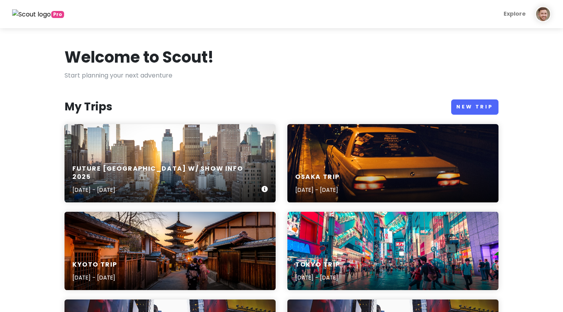
click at [131, 133] on div "Future [GEOGRAPHIC_DATA] w/ Show Info [DATE], 2025 - [DATE]" at bounding box center [170, 163] width 211 height 78
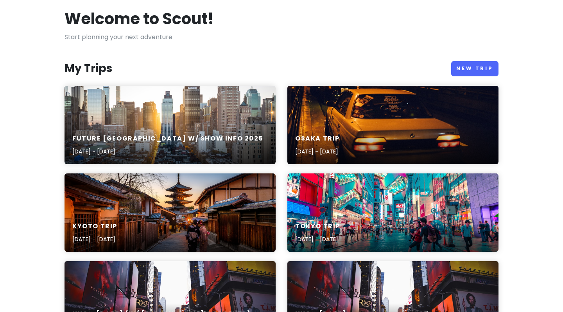
scroll to position [53, 0]
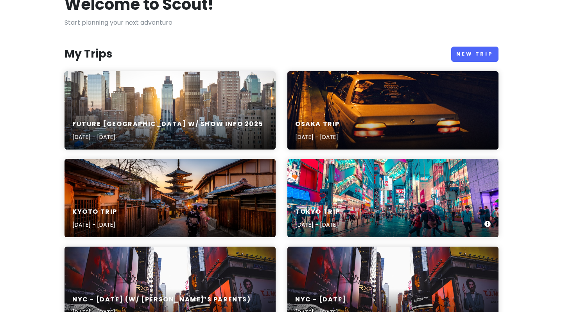
click at [389, 200] on div "Tokyo Trip [DATE] - [DATE]" at bounding box center [392, 218] width 211 height 37
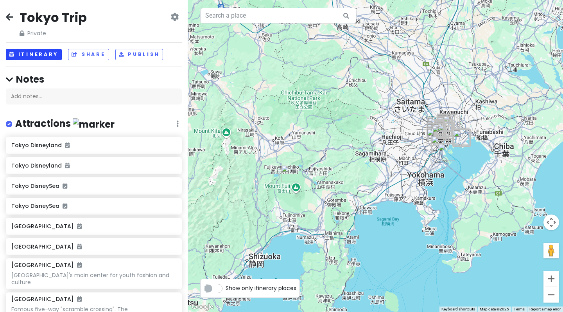
click at [45, 52] on button "Itinerary" at bounding box center [34, 54] width 56 height 11
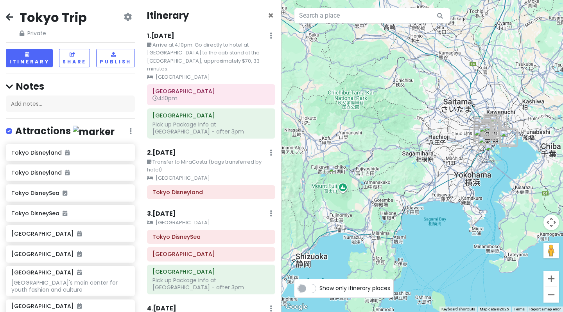
click at [9, 15] on icon at bounding box center [9, 17] width 7 height 6
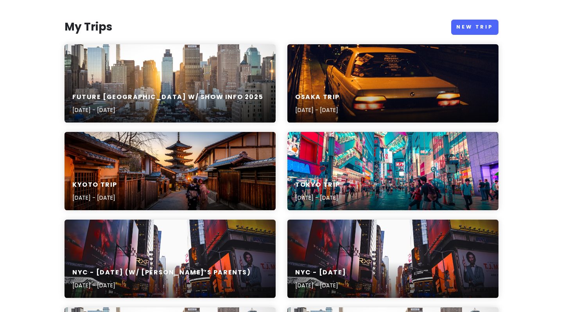
scroll to position [80, 0]
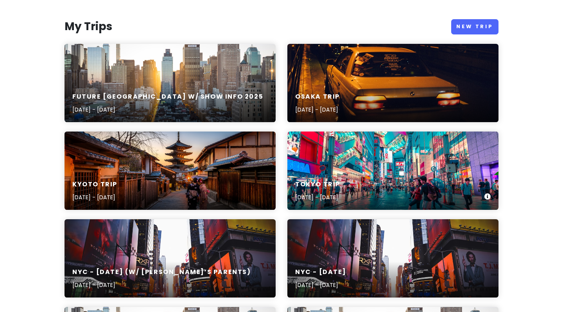
click at [378, 169] on div "Tokyo Trip [DATE] - [DATE]" at bounding box center [392, 170] width 211 height 78
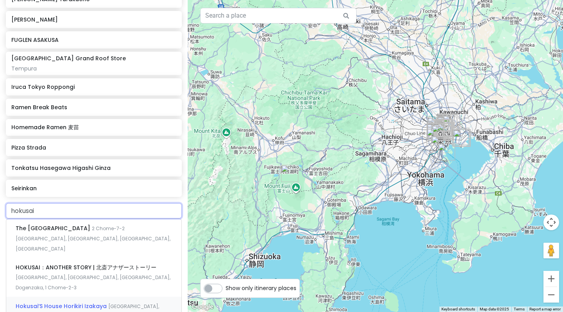
scroll to position [1721, 0]
drag, startPoint x: 49, startPoint y: 113, endPoint x: 0, endPoint y: 111, distance: 49.3
click at [0, 202] on div "hokusai The Sumida [GEOGRAPHIC_DATA] 2 Chome-7-2 [GEOGRAPHIC_DATA], [GEOGRAPHIC…" at bounding box center [94, 296] width 188 height 188
click at [458, 145] on img "Tokyo DisneySea" at bounding box center [461, 137] width 17 height 17
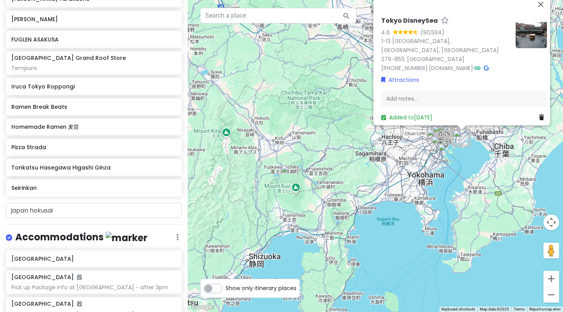
click at [458, 145] on img "Tokyo DisneySea" at bounding box center [461, 137] width 17 height 17
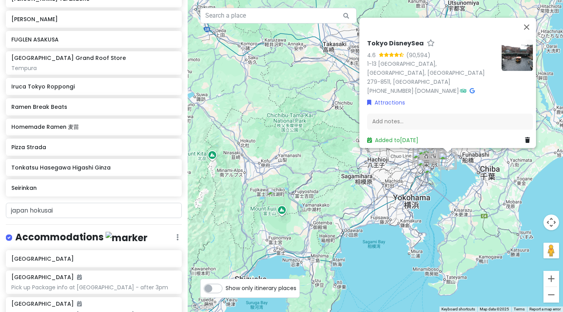
click at [441, 189] on div "To navigate, press the arrow keys. Tokyo DisneySea 4.6 (90,594) 1-13 [GEOGRAPHI…" at bounding box center [375, 156] width 375 height 312
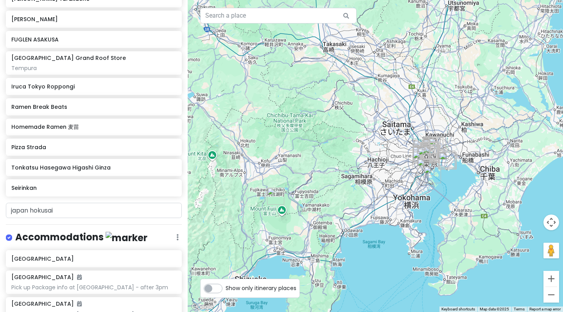
click at [441, 189] on div at bounding box center [375, 156] width 375 height 312
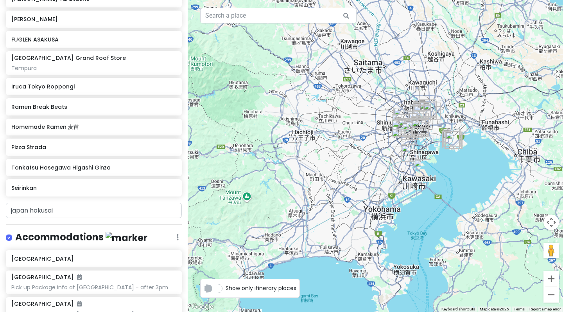
click at [440, 149] on div at bounding box center [375, 156] width 375 height 312
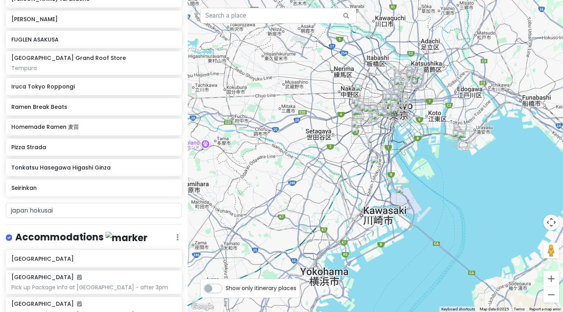
click at [468, 150] on div at bounding box center [375, 156] width 375 height 312
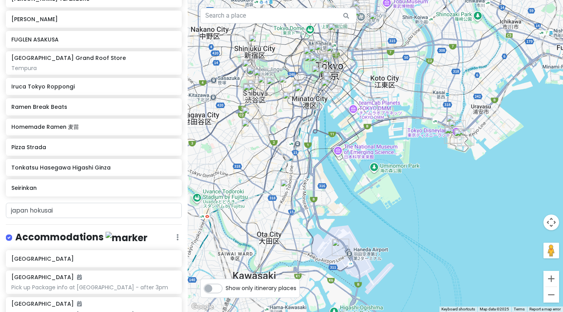
click at [468, 150] on div at bounding box center [375, 156] width 375 height 312
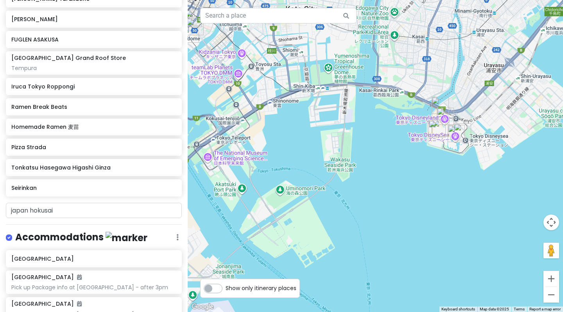
click at [468, 150] on div at bounding box center [375, 156] width 375 height 312
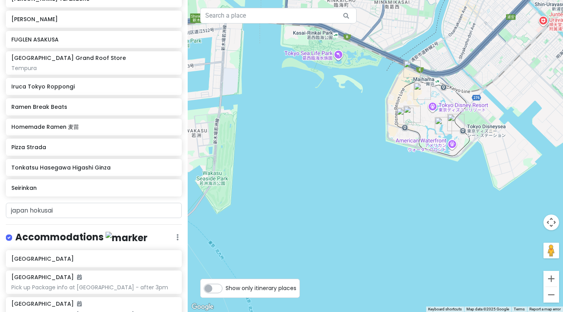
click at [468, 150] on div at bounding box center [375, 156] width 375 height 312
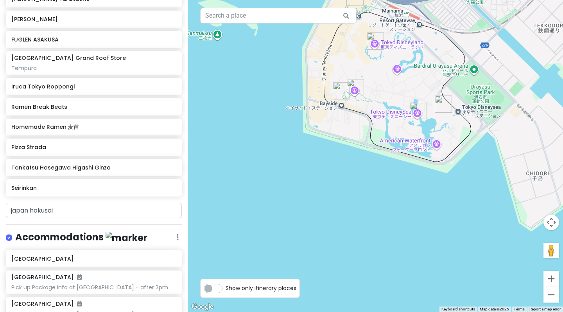
click at [468, 150] on div at bounding box center [375, 156] width 375 height 312
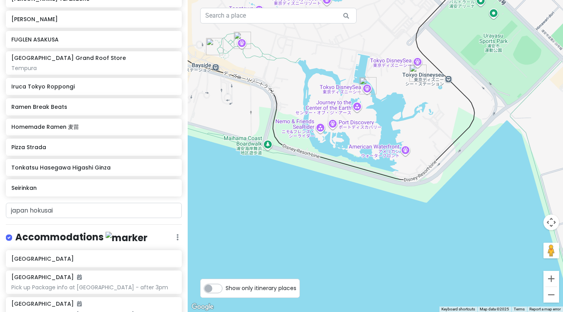
drag, startPoint x: 357, startPoint y: 34, endPoint x: 367, endPoint y: 133, distance: 99.8
click at [369, 134] on div at bounding box center [375, 156] width 375 height 312
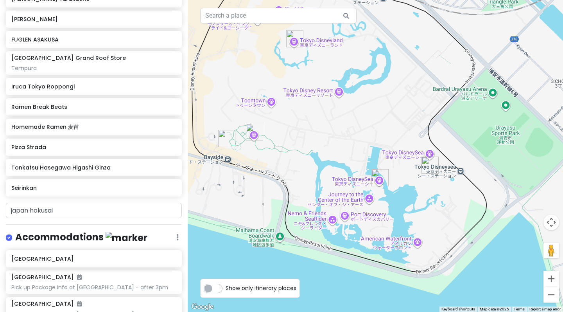
click at [322, 119] on div at bounding box center [375, 156] width 375 height 312
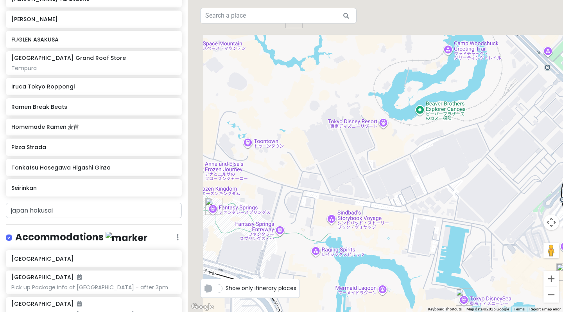
drag, startPoint x: 314, startPoint y: 54, endPoint x: 368, endPoint y: 145, distance: 106.9
click at [371, 146] on div at bounding box center [375, 156] width 375 height 312
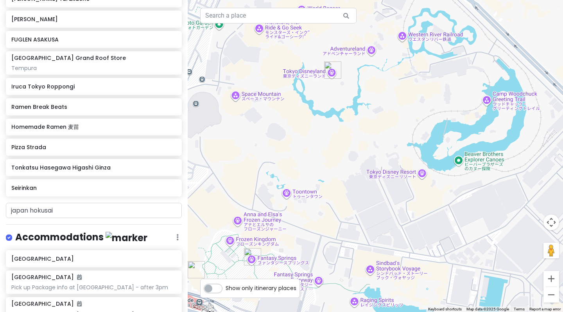
click at [324, 101] on div at bounding box center [375, 156] width 375 height 312
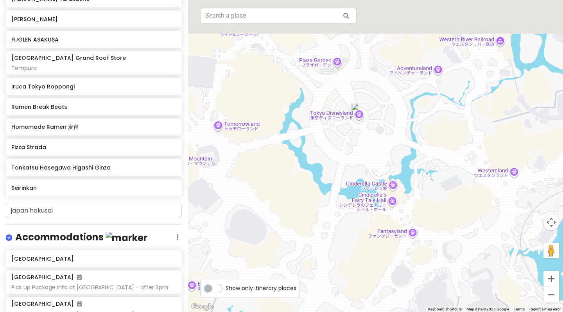
drag, startPoint x: 323, startPoint y: 78, endPoint x: 342, endPoint y: 148, distance: 72.7
click at [342, 148] on div at bounding box center [375, 156] width 375 height 312
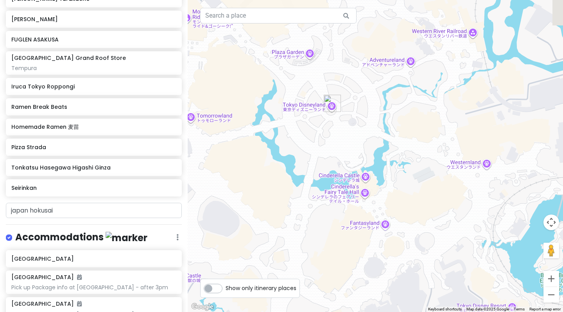
drag, startPoint x: 379, startPoint y: 177, endPoint x: 330, endPoint y: 152, distance: 55.1
click at [330, 152] on div at bounding box center [375, 156] width 375 height 312
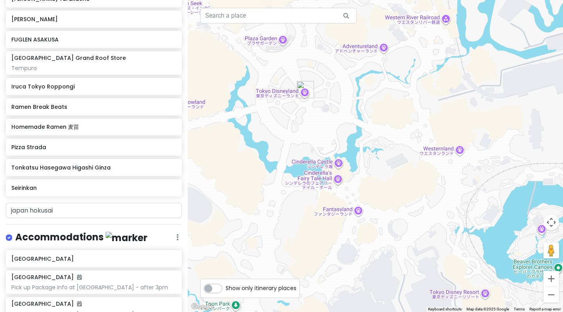
click at [351, 162] on div at bounding box center [375, 156] width 375 height 312
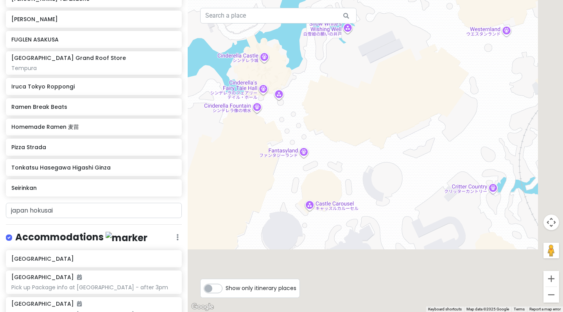
drag, startPoint x: 383, startPoint y: 181, endPoint x: 317, endPoint y: 60, distance: 137.8
click at [317, 60] on div at bounding box center [375, 156] width 375 height 312
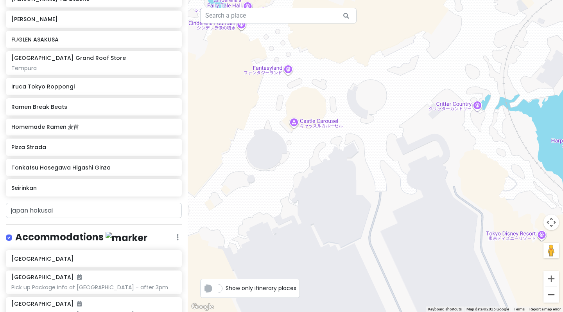
click at [547, 292] on button "Zoom out" at bounding box center [551, 295] width 16 height 16
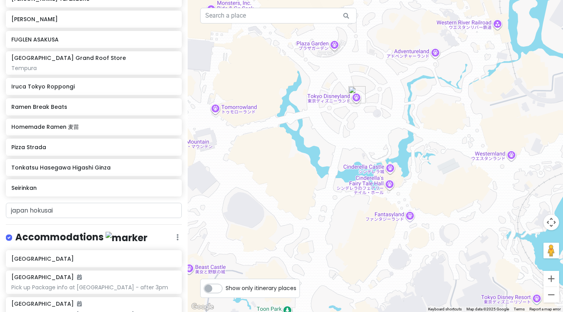
drag, startPoint x: 340, startPoint y: 72, endPoint x: 420, endPoint y: 180, distance: 134.5
click at [420, 180] on div at bounding box center [375, 156] width 375 height 312
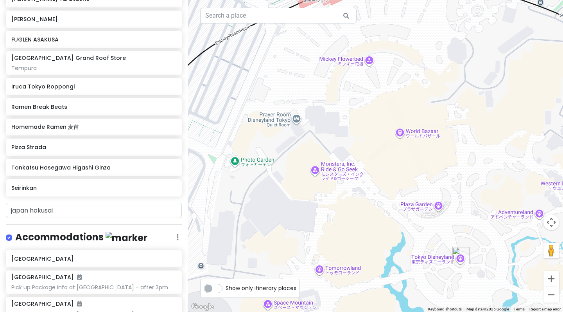
drag, startPoint x: 420, startPoint y: 189, endPoint x: 367, endPoint y: 148, distance: 67.1
click at [367, 149] on div at bounding box center [375, 156] width 375 height 312
click at [387, 163] on div at bounding box center [375, 156] width 375 height 312
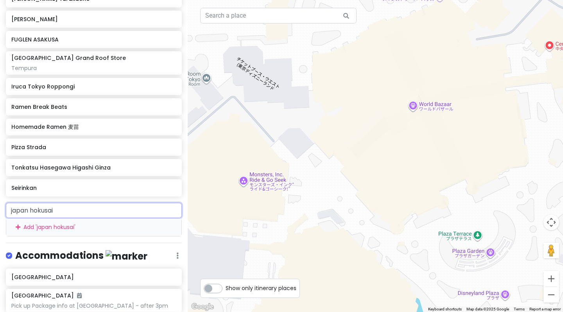
click at [65, 202] on input "japan hokusai" at bounding box center [94, 210] width 176 height 16
drag, startPoint x: 65, startPoint y: 108, endPoint x: 52, endPoint y: 108, distance: 12.9
click at [52, 202] on input "japan hokusai" at bounding box center [94, 210] width 176 height 16
click at [63, 202] on input "japan hokusai" at bounding box center [94, 210] width 176 height 16
drag, startPoint x: 63, startPoint y: 111, endPoint x: 0, endPoint y: 111, distance: 62.9
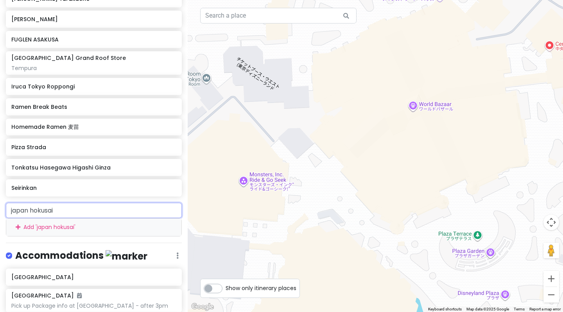
click at [0, 202] on div "japan hokusai Add ' japan hokusai '" at bounding box center [94, 219] width 188 height 34
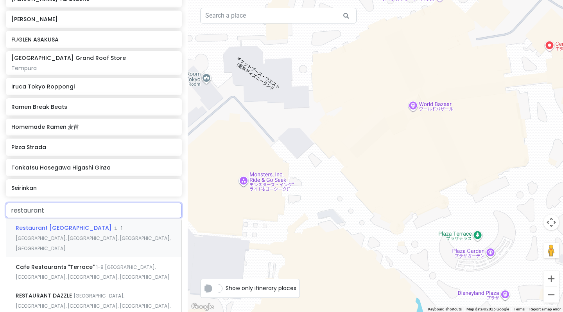
type input "restaurant"
click at [88, 218] on div "Restaurant [GEOGRAPHIC_DATA] １-1 [GEOGRAPHIC_DATA], [GEOGRAPHIC_DATA], [GEOGRAP…" at bounding box center [93, 237] width 175 height 39
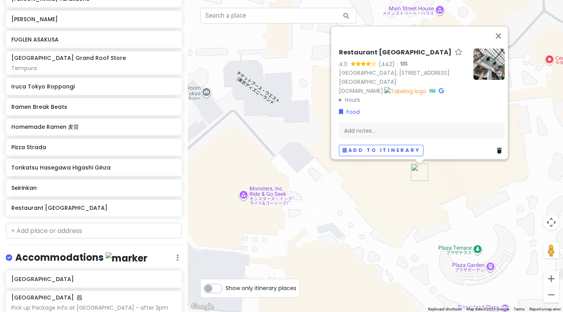
click at [439, 88] on icon at bounding box center [441, 90] width 5 height 5
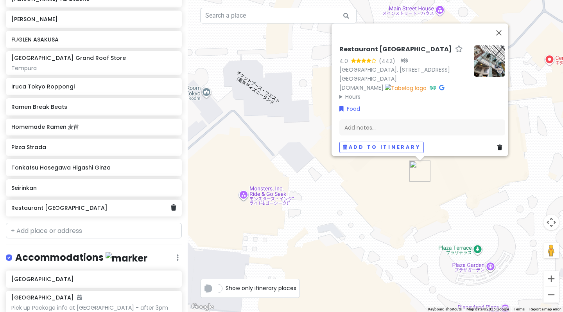
click at [61, 204] on h6 "Restaurant [GEOGRAPHIC_DATA]" at bounding box center [90, 207] width 159 height 7
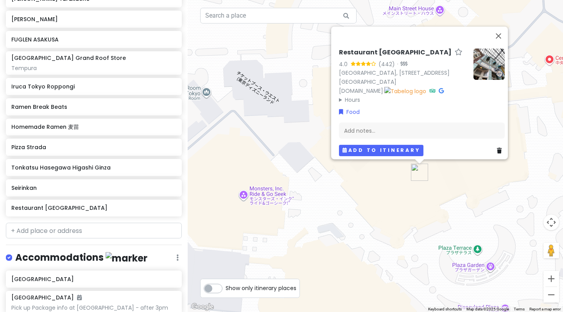
click at [354, 147] on button "Add to itinerary" at bounding box center [381, 150] width 84 height 11
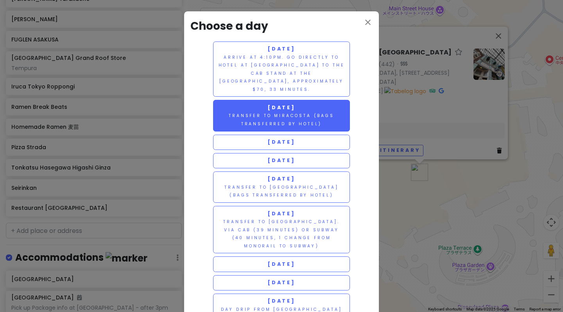
click at [319, 113] on small "Transfer to MiraCosta (bags transferred by hotel)" at bounding box center [282, 120] width 106 height 14
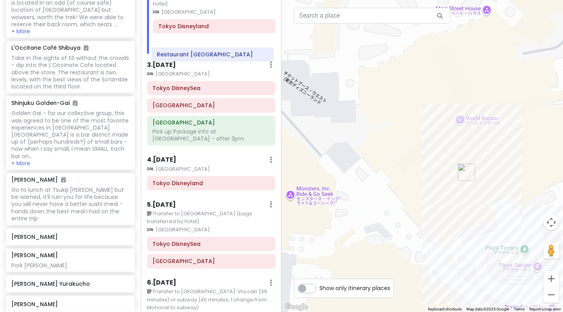
scroll to position [165, 0]
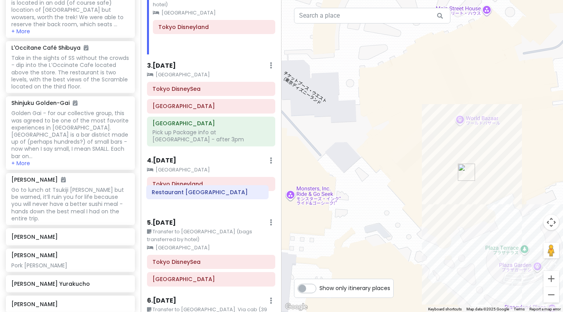
drag, startPoint x: 192, startPoint y: 37, endPoint x: 185, endPoint y: 194, distance: 157.7
click at [185, 194] on div "Itinerary × 1 . [DATE] Edit Day Notes Clear Lodging Delete Day Arrive at 4:10pm…" at bounding box center [211, 156] width 141 height 312
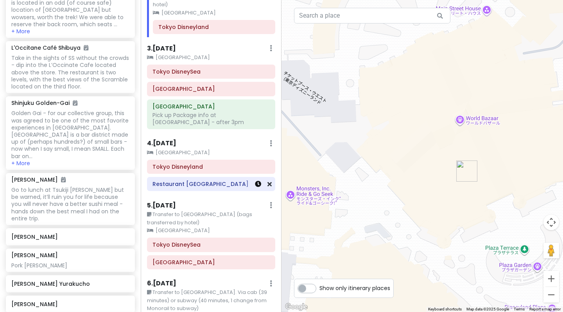
click at [258, 181] on icon at bounding box center [258, 184] width 6 height 6
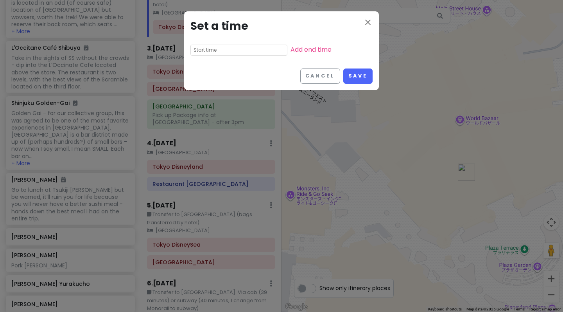
click at [213, 51] on input "text" at bounding box center [238, 50] width 97 height 11
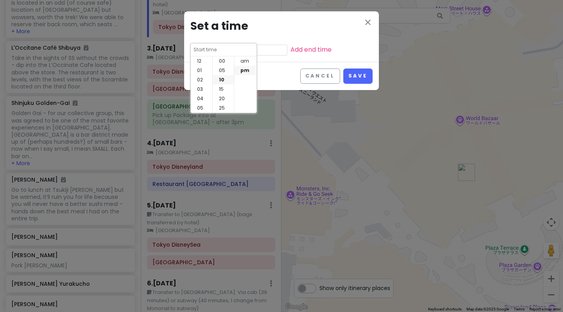
scroll to position [19, 0]
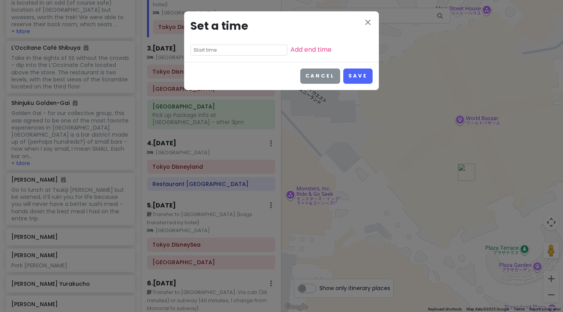
click at [306, 78] on button "Cancel" at bounding box center [320, 75] width 40 height 15
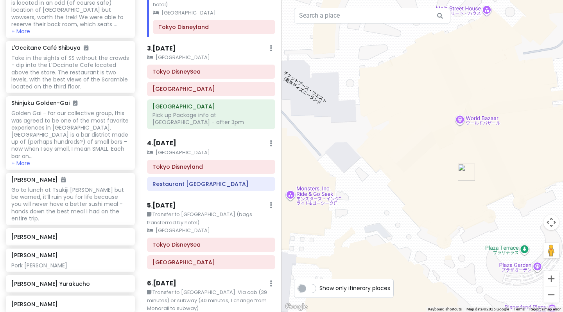
click at [171, 139] on h6 "4 . [DATE]" at bounding box center [161, 143] width 29 height 8
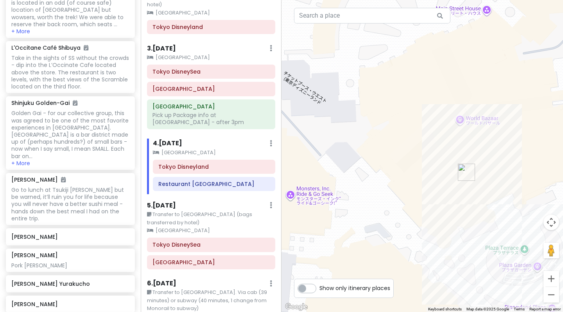
click at [171, 139] on h6 "4 . [DATE]" at bounding box center [167, 143] width 29 height 8
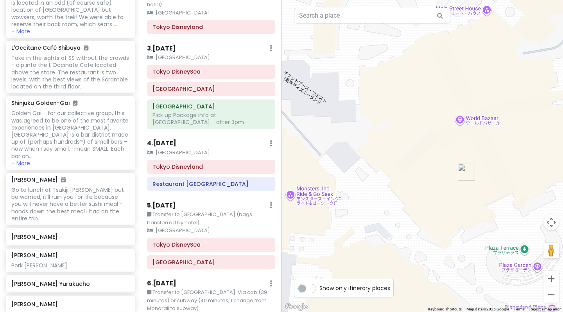
click at [274, 138] on div "4 . [DATE] Add Day Notes Clear Lodging Delete Day" at bounding box center [211, 144] width 128 height 13
click at [273, 138] on div "4 . [DATE] Add Day Notes Clear Lodging Delete Day" at bounding box center [211, 144] width 128 height 13
click at [259, 158] on link "Add Day Notes" at bounding box center [247, 166] width 64 height 19
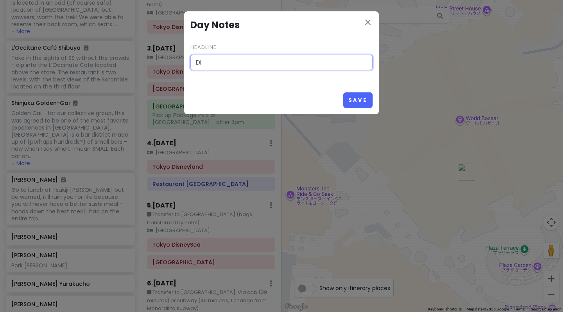
type input "D"
type input "Harmony in Color Parade - 5:00pm"
click at [358, 99] on button "Save" at bounding box center [357, 99] width 29 height 15
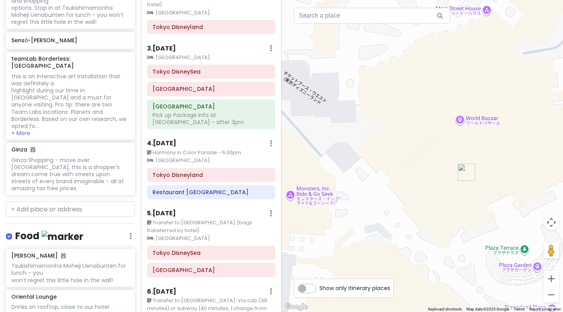
scroll to position [1302, 0]
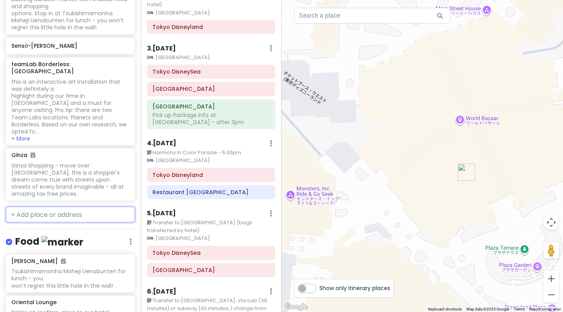
click at [68, 206] on input "text" at bounding box center [70, 214] width 129 height 16
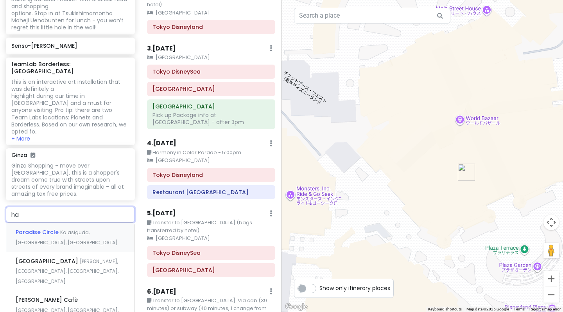
type input "h"
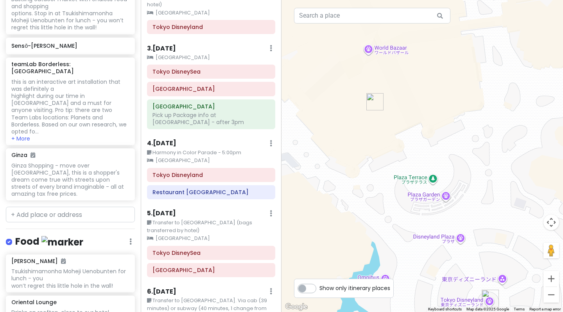
drag, startPoint x: 488, startPoint y: 246, endPoint x: 392, endPoint y: 160, distance: 128.7
click at [392, 160] on div at bounding box center [421, 156] width 281 height 312
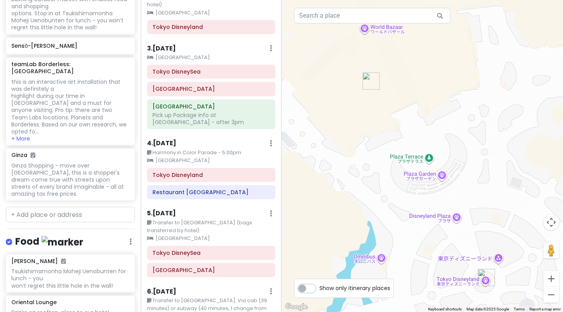
click at [443, 177] on div at bounding box center [421, 156] width 281 height 312
click at [56, 206] on input "text" at bounding box center [70, 214] width 129 height 16
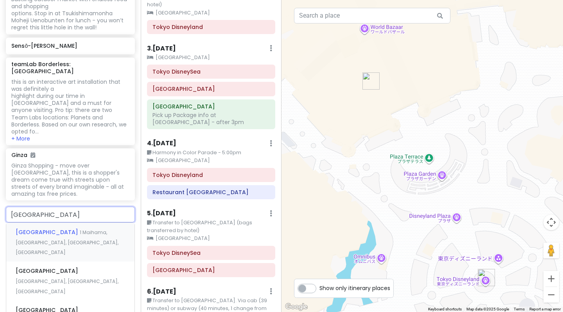
type input "disneyland plaża"
drag, startPoint x: 71, startPoint y: 147, endPoint x: 77, endPoint y: 156, distance: 11.0
click at [77, 229] on span "1 Maihama, [GEOGRAPHIC_DATA], [GEOGRAPHIC_DATA], [GEOGRAPHIC_DATA]" at bounding box center [67, 242] width 103 height 27
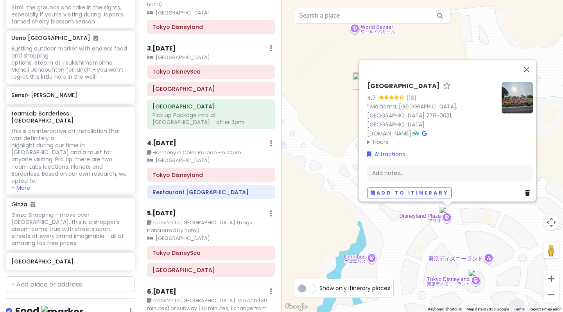
scroll to position [1251, 0]
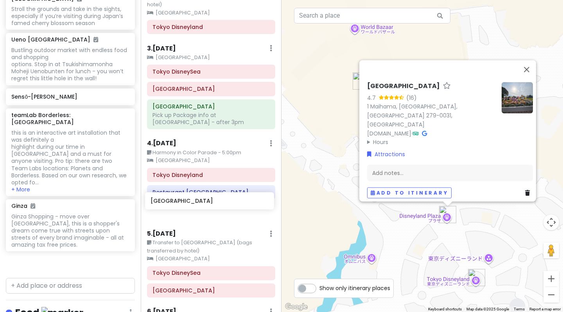
drag, startPoint x: 74, startPoint y: 188, endPoint x: 213, endPoint y: 201, distance: 139.8
click at [213, 201] on div "Tokyo Trip Private Change Dates Make a Copy Delete Trip Give Feedback 💡 Support…" at bounding box center [281, 156] width 563 height 312
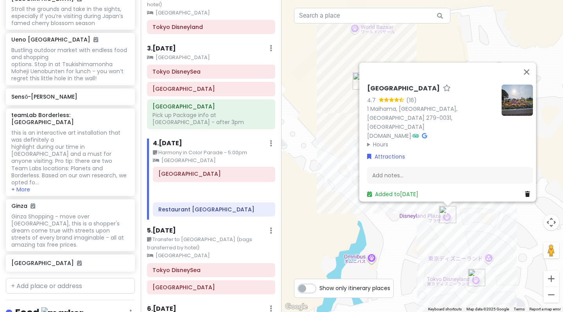
drag, startPoint x: 204, startPoint y: 197, endPoint x: 204, endPoint y: 173, distance: 23.8
click at [204, 173] on div "[GEOGRAPHIC_DATA] [GEOGRAPHIC_DATA]" at bounding box center [214, 194] width 134 height 52
click at [335, 172] on div "[GEOGRAPHIC_DATA] 4.7 (16) 1 [GEOGRAPHIC_DATA], [GEOGRAPHIC_DATA], [GEOGRAPHIC_…" at bounding box center [421, 156] width 281 height 312
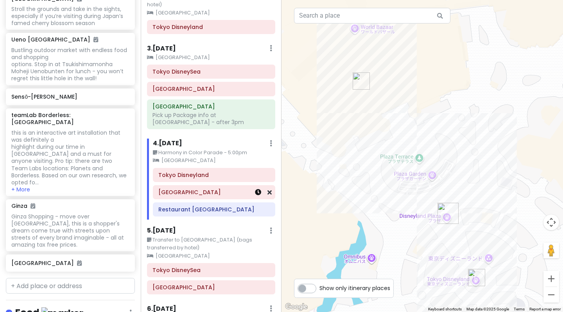
click at [258, 189] on icon at bounding box center [258, 192] width 6 height 6
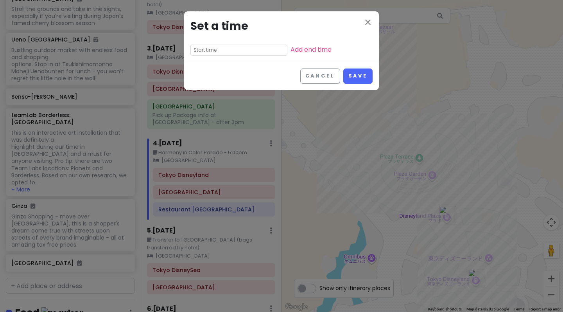
click at [243, 50] on input "text" at bounding box center [238, 50] width 97 height 11
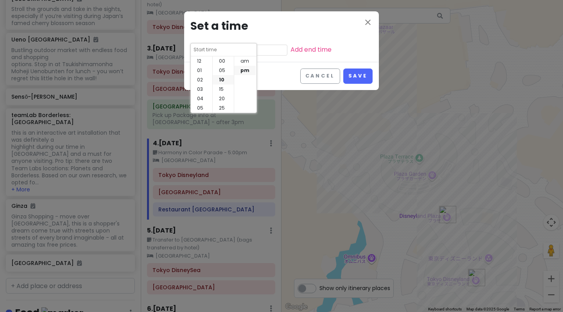
scroll to position [19, 0]
click at [200, 89] on li "05" at bounding box center [202, 89] width 22 height 9
type input "5:10 pm"
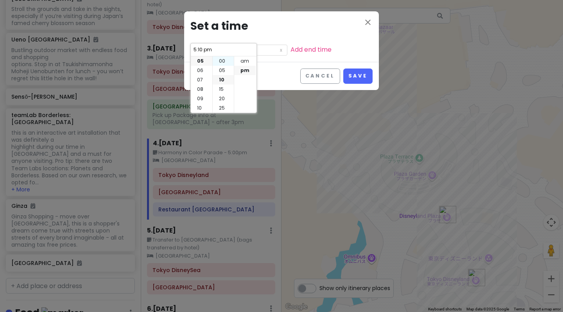
click at [226, 59] on li "00" at bounding box center [223, 60] width 21 height 9
type input "5:00 pm"
click at [350, 78] on button "Save" at bounding box center [357, 75] width 29 height 15
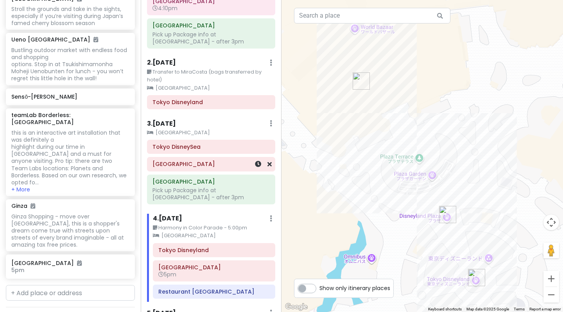
scroll to position [90, 0]
click at [269, 264] on icon at bounding box center [269, 267] width 4 height 6
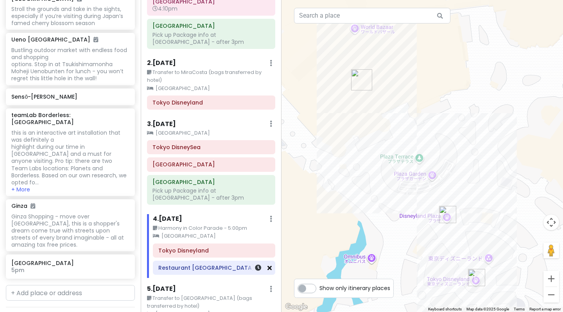
click at [271, 264] on icon at bounding box center [269, 267] width 4 height 6
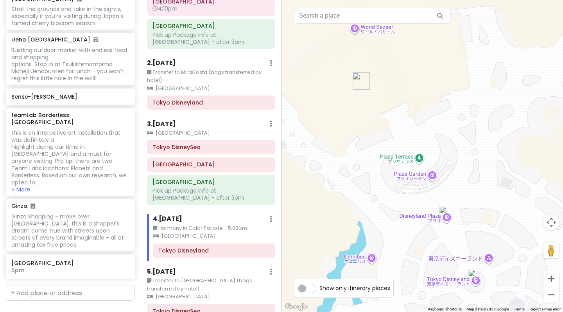
click at [301, 184] on div at bounding box center [421, 156] width 281 height 312
click at [128, 259] on icon at bounding box center [126, 262] width 5 height 6
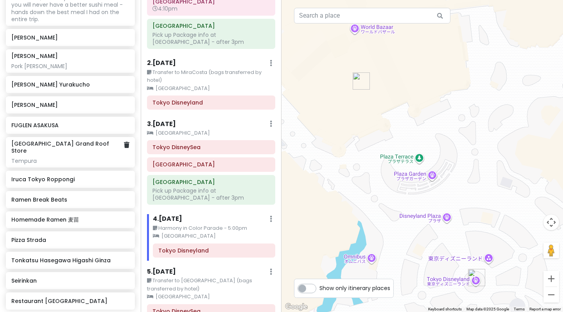
scroll to position [1924, 0]
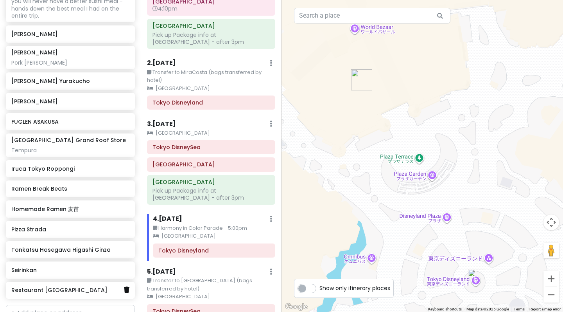
click at [126, 286] on icon at bounding box center [126, 289] width 5 height 6
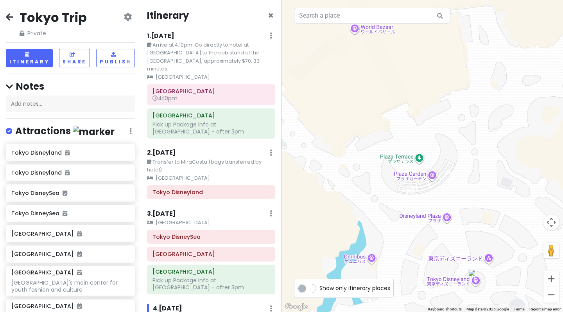
scroll to position [0, 0]
click at [126, 19] on icon at bounding box center [128, 17] width 8 height 6
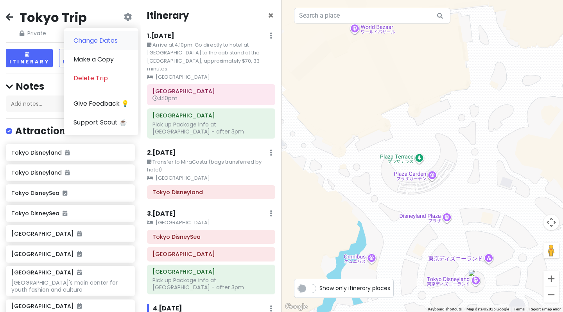
click at [120, 36] on link "Change Dates" at bounding box center [101, 40] width 74 height 19
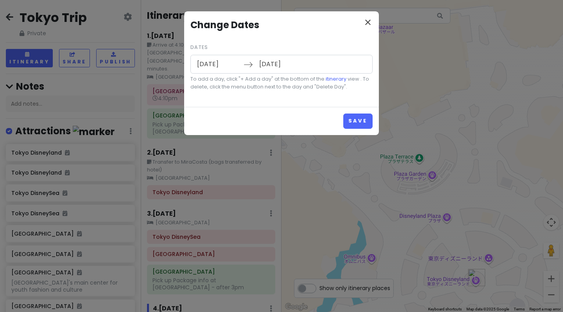
click at [366, 25] on icon "close" at bounding box center [367, 22] width 9 height 9
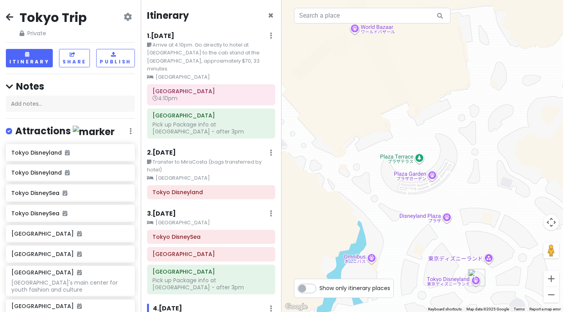
click at [12, 16] on icon at bounding box center [9, 17] width 7 height 6
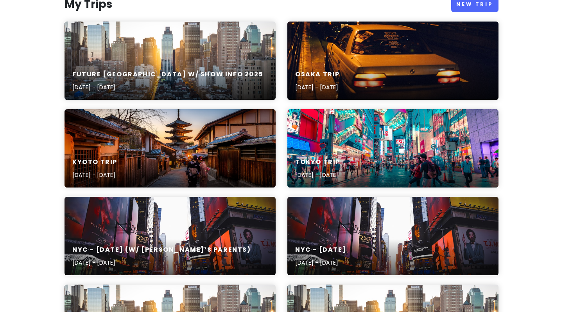
scroll to position [86, 0]
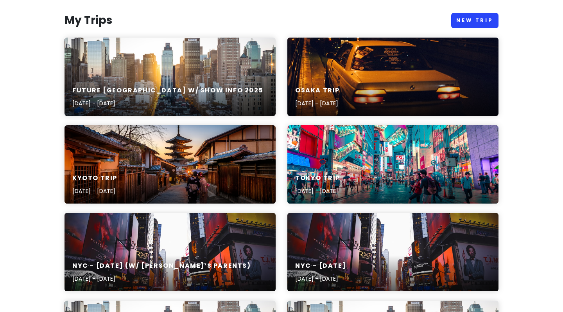
click at [466, 17] on link "New Trip" at bounding box center [474, 20] width 47 height 15
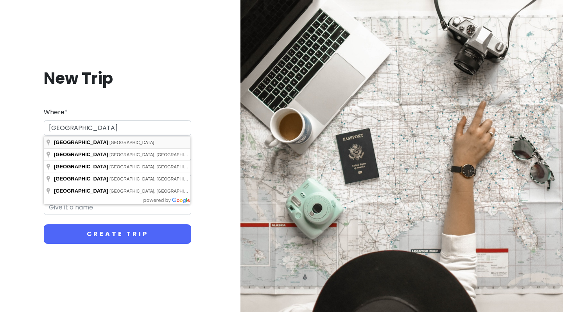
type input "[GEOGRAPHIC_DATA], [GEOGRAPHIC_DATA]"
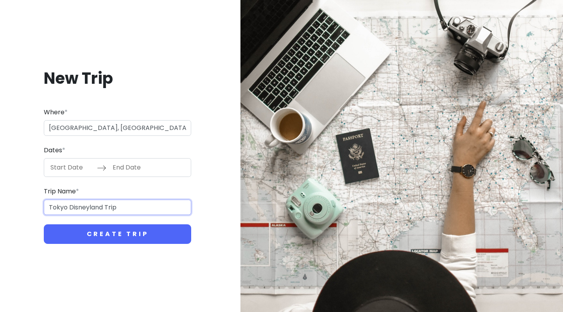
type input "Tokyo Disneyland Trip"
click at [65, 162] on input "Start Date" at bounding box center [71, 167] width 51 height 18
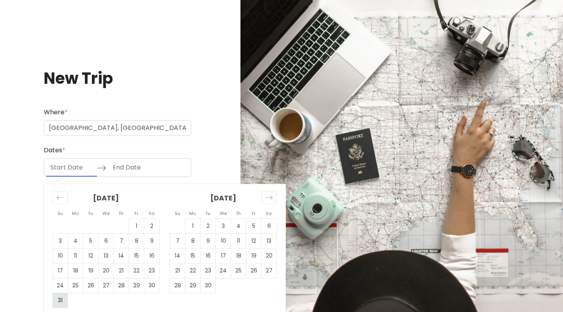
click at [62, 298] on td "31" at bounding box center [60, 300] width 15 height 15
type input "[DATE]"
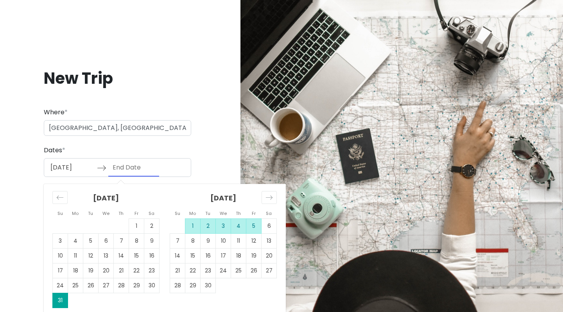
click at [255, 227] on td "5" at bounding box center [253, 226] width 15 height 15
type input "[DATE]"
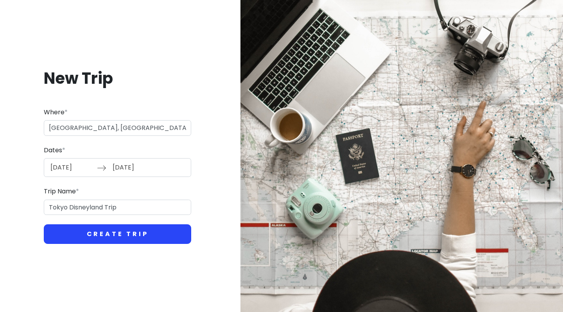
click at [126, 228] on button "Create Trip" at bounding box center [117, 234] width 147 height 20
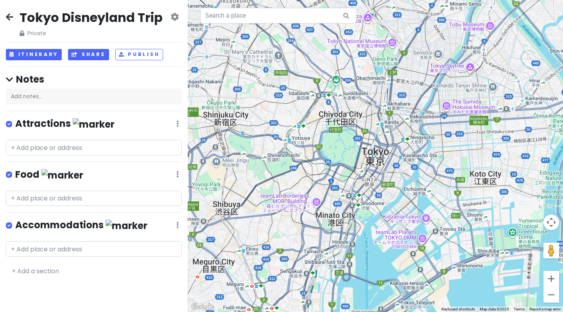
click at [96, 54] on button "Share" at bounding box center [88, 54] width 41 height 11
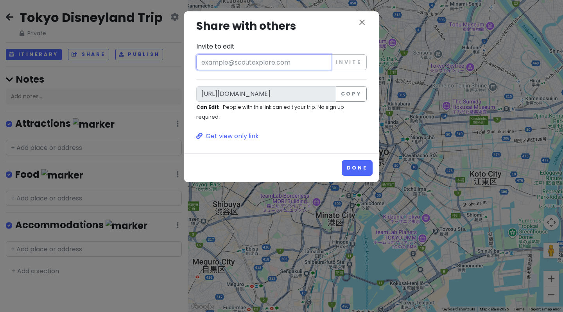
click at [246, 61] on input "Invite to edit" at bounding box center [263, 62] width 135 height 16
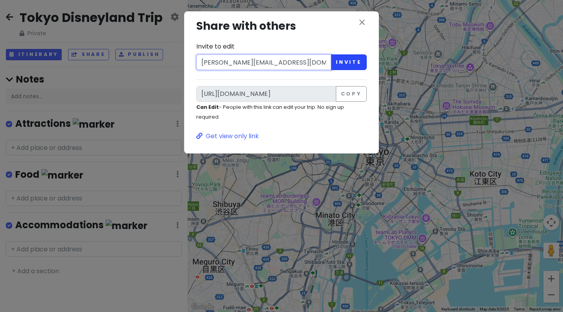
type input "[PERSON_NAME][EMAIL_ADDRESS][DOMAIN_NAME]"
click at [348, 65] on button "Invite" at bounding box center [349, 62] width 36 height 16
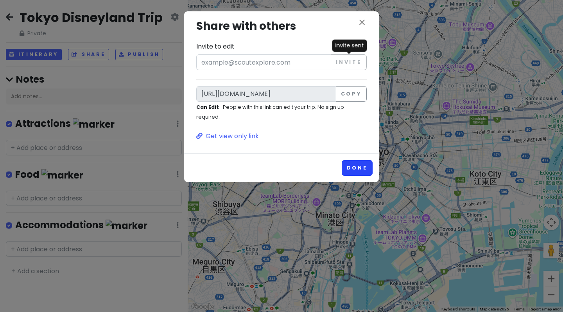
click at [350, 168] on button "Done" at bounding box center [357, 167] width 31 height 15
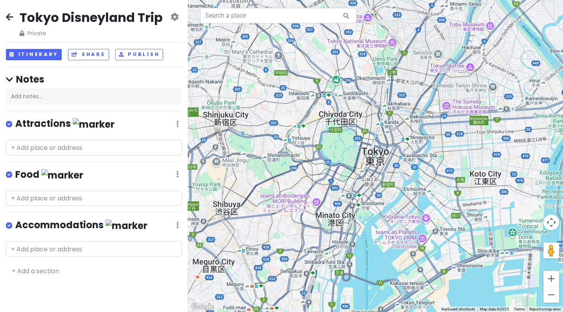
click at [11, 18] on icon at bounding box center [9, 17] width 7 height 6
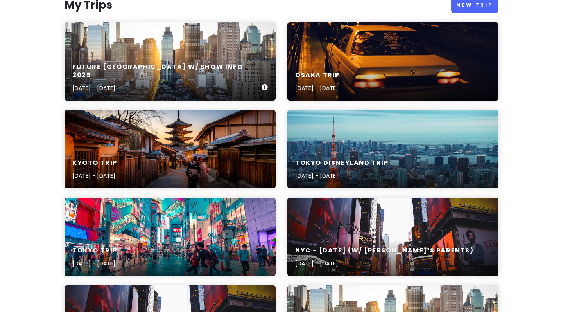
scroll to position [102, 0]
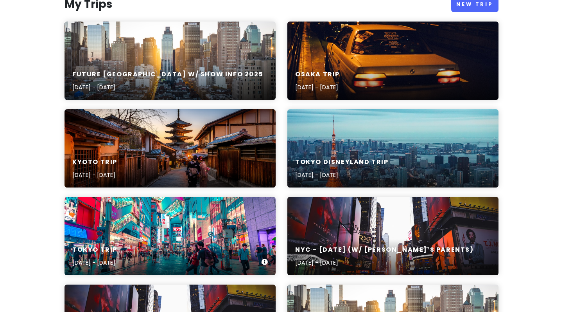
drag, startPoint x: 199, startPoint y: 235, endPoint x: 226, endPoint y: 223, distance: 28.9
click at [296, 118] on div "Tokyo Disneyland Trip [DATE] - [DATE]" at bounding box center [392, 148] width 211 height 78
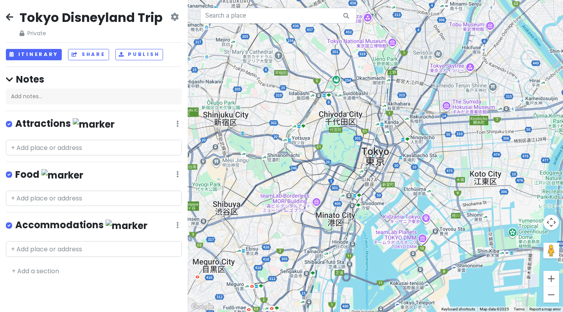
click at [11, 17] on icon at bounding box center [9, 17] width 7 height 6
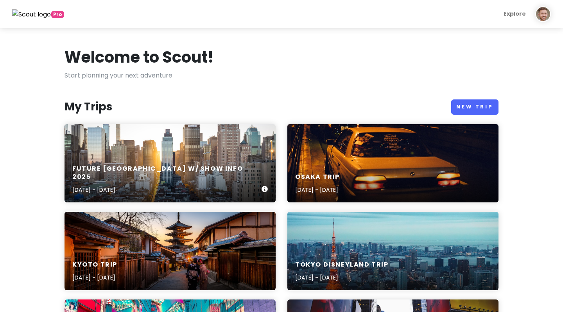
scroll to position [138, 0]
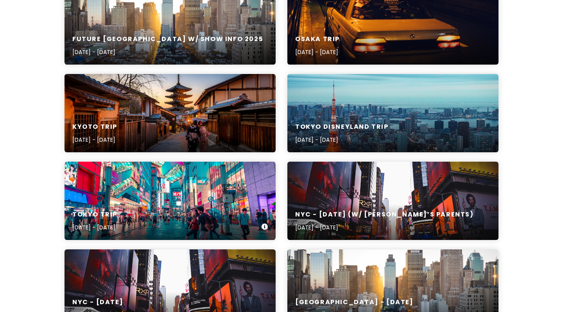
click at [216, 206] on div "Tokyo Trip [DATE] - [DATE]" at bounding box center [170, 220] width 211 height 37
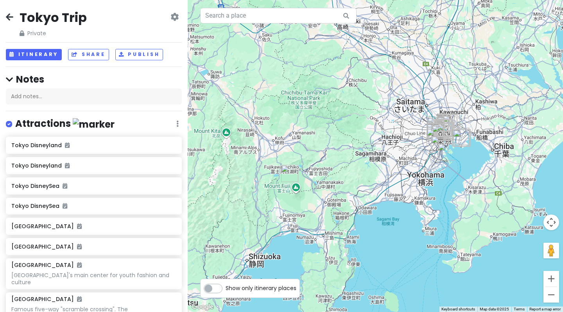
click at [7, 16] on icon at bounding box center [9, 17] width 7 height 6
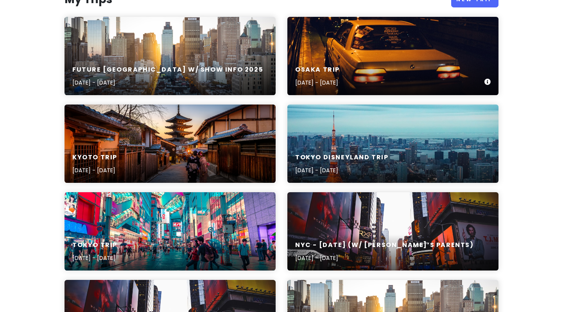
scroll to position [107, 0]
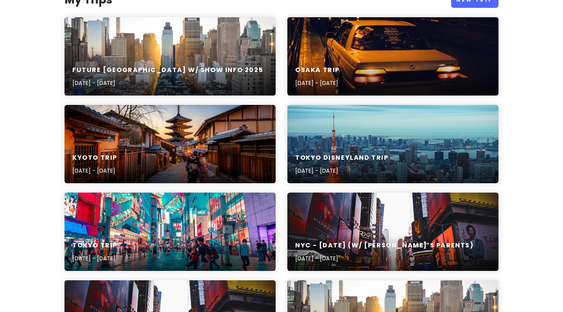
click at [405, 139] on div "Tokyo Disneyland Trip [DATE] - [DATE]" at bounding box center [392, 144] width 211 height 78
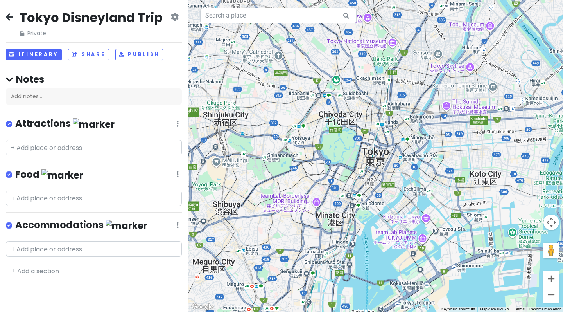
click at [173, 17] on icon at bounding box center [174, 17] width 8 height 6
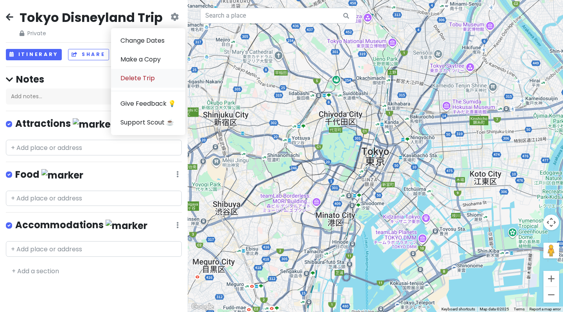
click at [148, 80] on link "Delete Trip" at bounding box center [148, 78] width 74 height 19
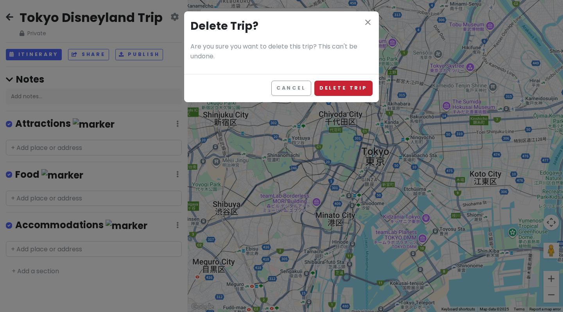
click at [336, 89] on button "Delete Trip" at bounding box center [343, 88] width 58 height 15
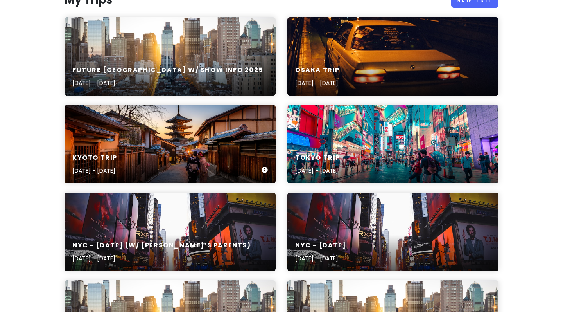
scroll to position [106, 0]
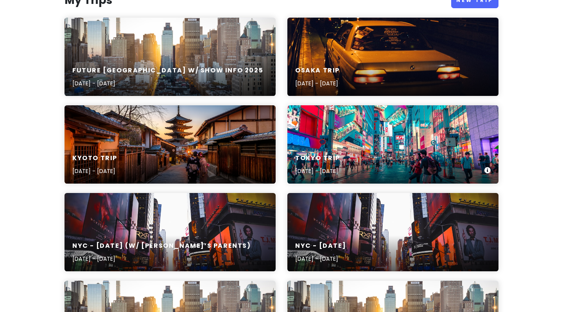
click at [340, 155] on h6 "Tokyo Trip" at bounding box center [317, 158] width 45 height 8
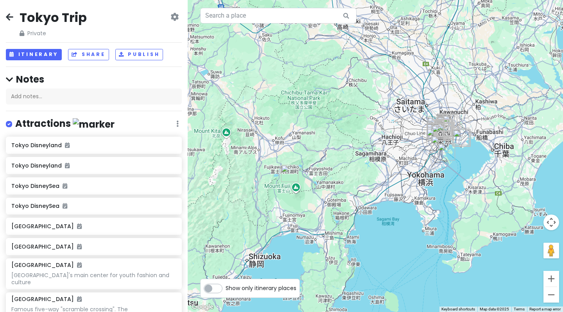
click at [178, 16] on icon at bounding box center [174, 17] width 8 height 6
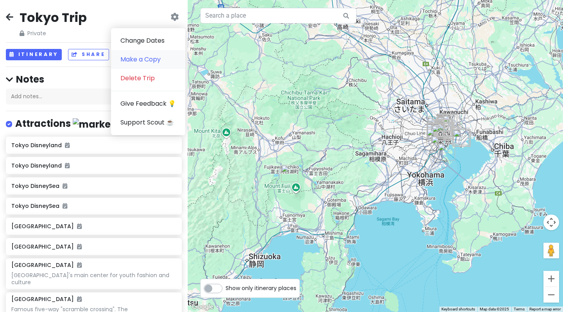
click at [133, 57] on link "Make a Copy" at bounding box center [148, 59] width 74 height 19
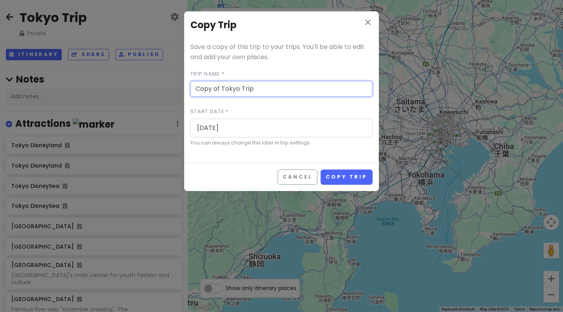
click at [227, 127] on input "[DATE]" at bounding box center [281, 128] width 177 height 18
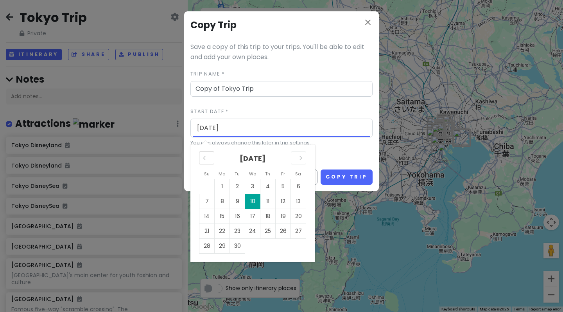
click at [209, 155] on icon "Move backward to switch to the previous month." at bounding box center [206, 157] width 7 height 7
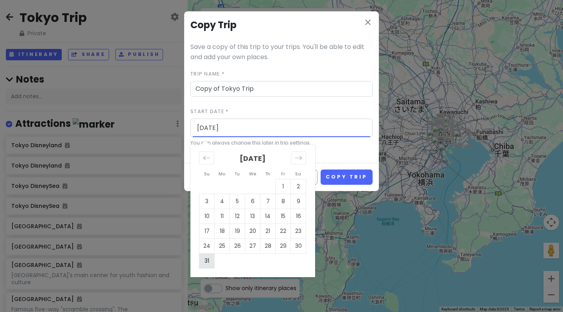
click at [208, 258] on td "31" at bounding box center [206, 260] width 15 height 15
type input "[DATE]"
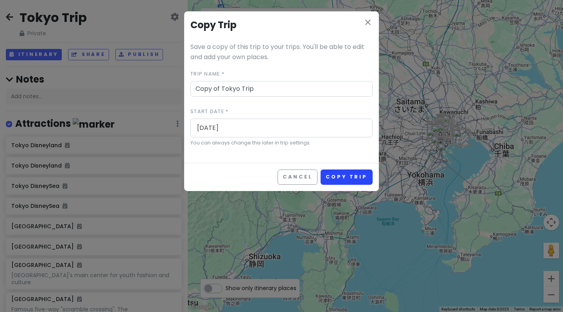
click at [335, 177] on button "Copy Trip" at bounding box center [347, 176] width 52 height 15
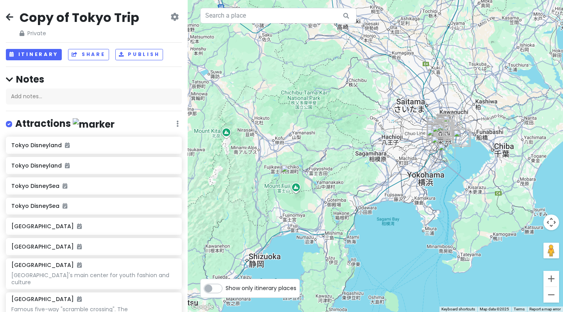
click at [7, 14] on icon at bounding box center [9, 17] width 7 height 6
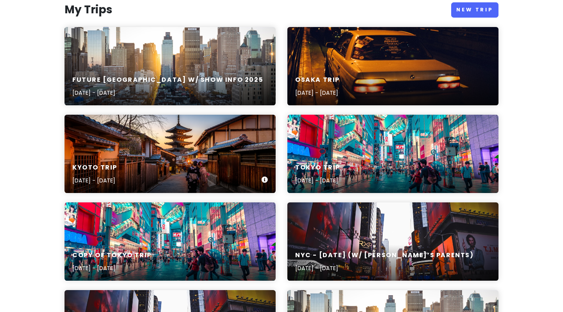
scroll to position [98, 0]
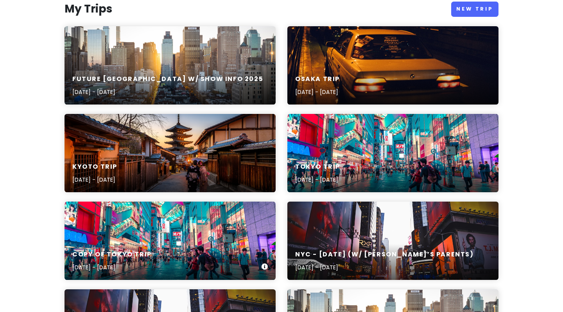
click at [160, 256] on div "Copy of Tokyo Trip [DATE] - [DATE]" at bounding box center [170, 260] width 211 height 37
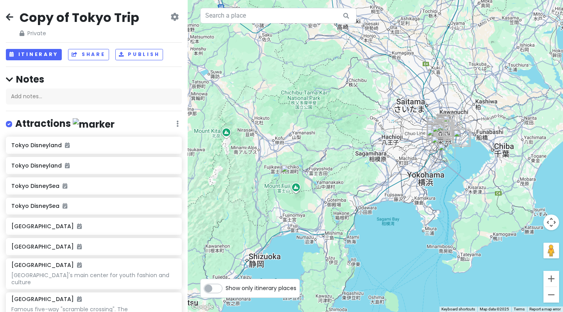
click at [174, 14] on icon at bounding box center [174, 17] width 8 height 6
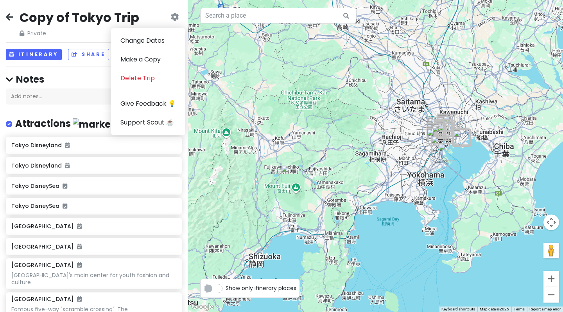
click at [115, 13] on h2 "Copy of Tokyo Trip" at bounding box center [80, 17] width 120 height 16
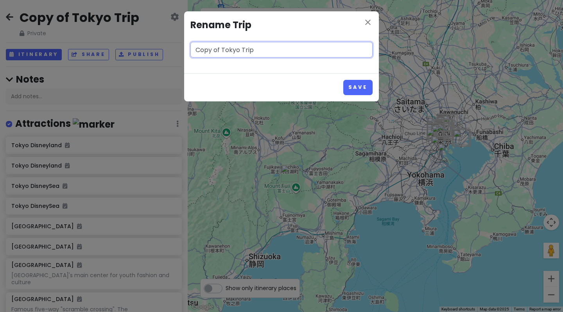
drag, startPoint x: 279, startPoint y: 55, endPoint x: 158, endPoint y: 52, distance: 120.4
click at [158, 52] on div "close Rename Trip Copy of [GEOGRAPHIC_DATA] Trip Save" at bounding box center [281, 156] width 563 height 312
type input "Tokyo Disneyland Trip"
click at [349, 86] on button "Save" at bounding box center [357, 87] width 29 height 15
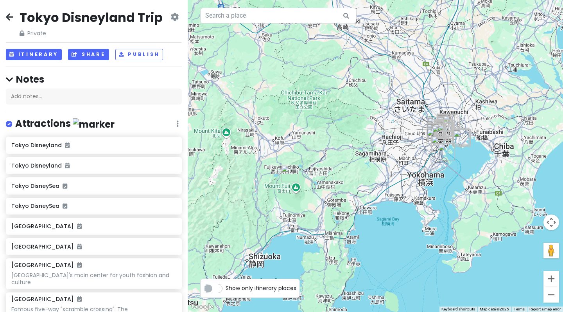
click at [93, 54] on button "Share" at bounding box center [88, 54] width 41 height 11
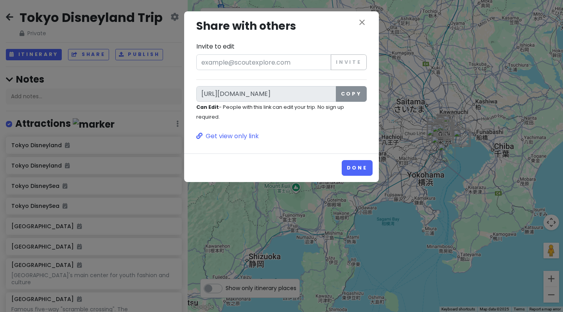
click at [347, 90] on button "Copy" at bounding box center [351, 94] width 31 height 16
click at [356, 166] on button "Done" at bounding box center [357, 167] width 31 height 15
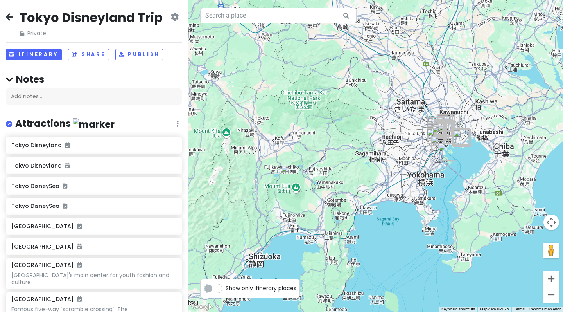
click at [173, 18] on icon at bounding box center [174, 17] width 8 height 6
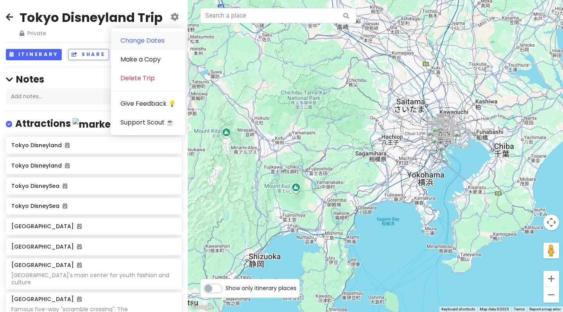
click at [138, 38] on link "Change Dates" at bounding box center [148, 40] width 74 height 19
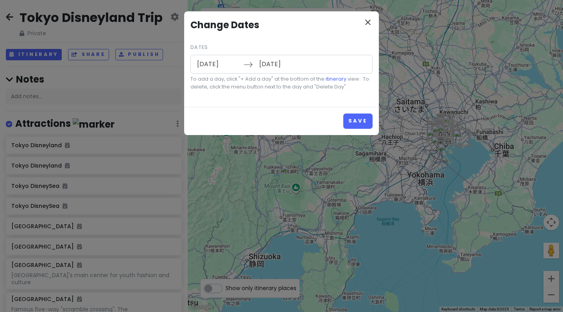
click at [370, 23] on icon "close" at bounding box center [367, 22] width 9 height 9
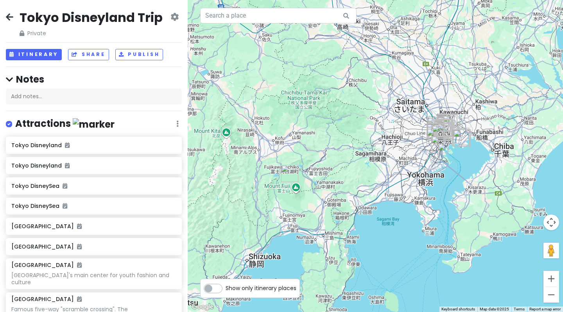
click at [4, 19] on div "Tokyo Disneyland Trip Private Change Dates Make a Copy Delete Trip Give Feedbac…" at bounding box center [94, 156] width 188 height 312
click at [10, 19] on icon at bounding box center [9, 17] width 7 height 6
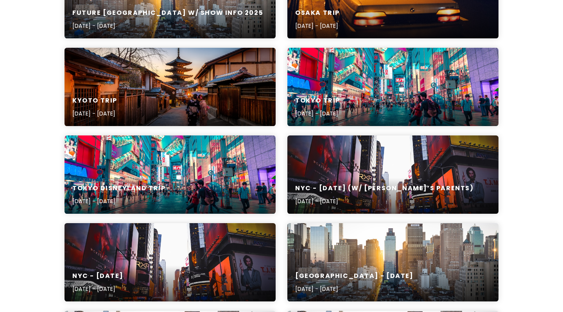
scroll to position [166, 0]
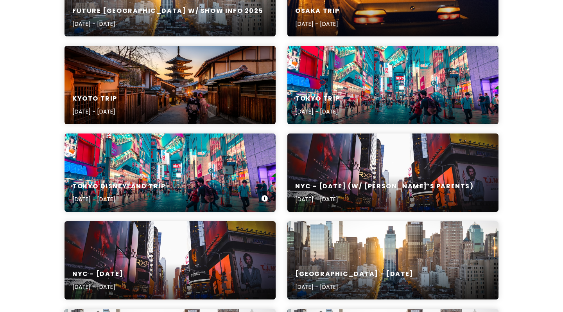
click at [176, 187] on div "Tokyo Disneyland Trip [DATE] - [DATE]" at bounding box center [170, 192] width 211 height 37
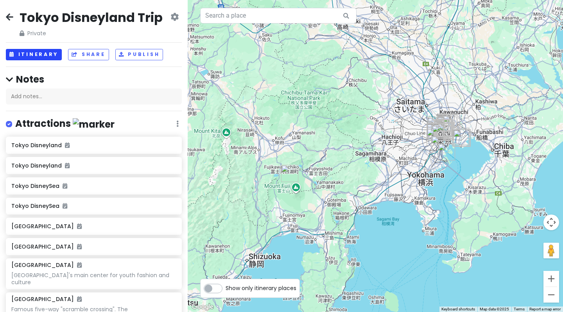
click at [19, 53] on button "Itinerary" at bounding box center [34, 54] width 56 height 11
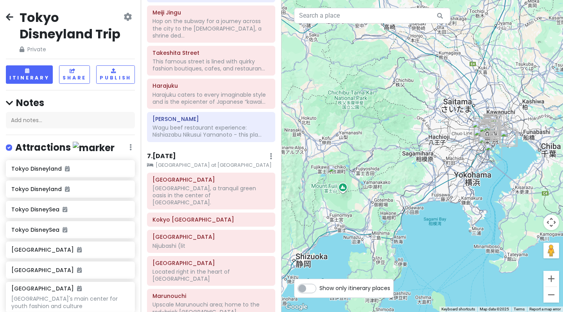
scroll to position [642, 0]
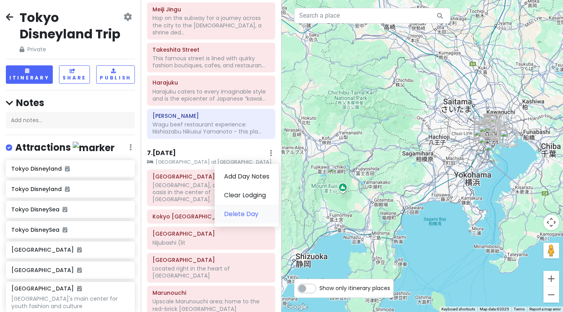
click at [240, 204] on link "Delete Day" at bounding box center [247, 213] width 64 height 19
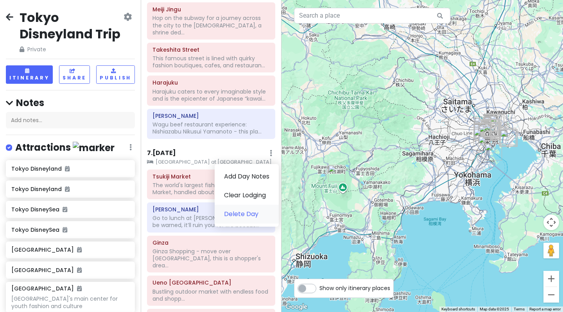
click at [241, 204] on link "Delete Day" at bounding box center [247, 213] width 64 height 19
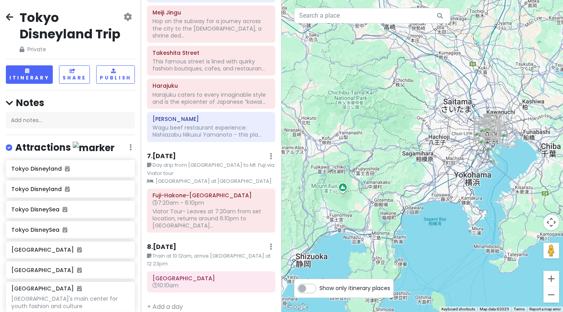
scroll to position [593, 0]
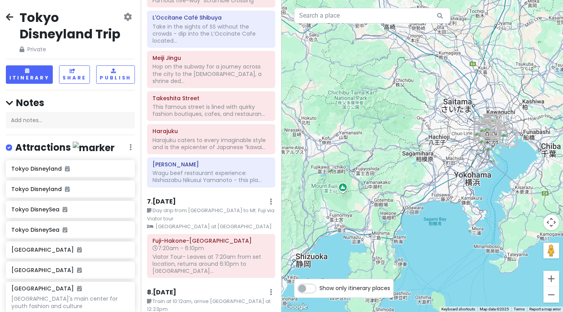
click at [269, 197] on div "7 . [DATE] Edit Day Notes Clear Lodging Delete Day" at bounding box center [211, 203] width 128 height 13
click at [274, 197] on div "7 . [DATE] Edit Day Notes Clear Lodging Delete Day" at bounding box center [211, 203] width 128 height 13
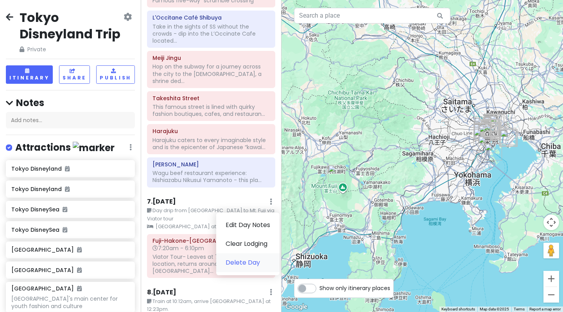
click at [247, 253] on link "Delete Day" at bounding box center [247, 262] width 63 height 19
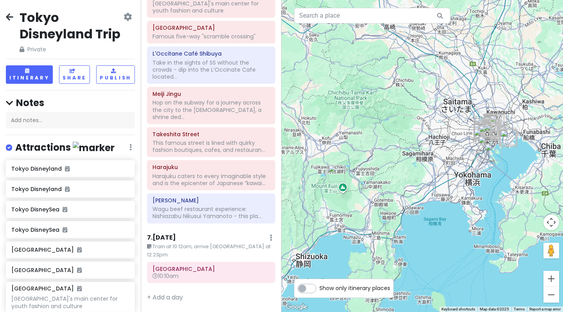
scroll to position [519, 0]
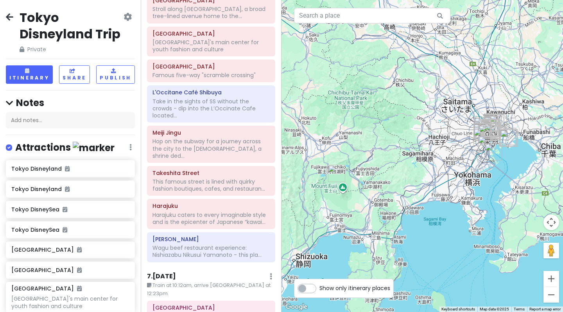
click at [255, 308] on link "Delete Day" at bounding box center [247, 317] width 63 height 19
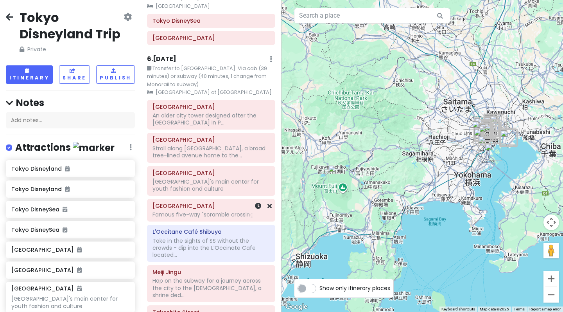
scroll to position [375, 0]
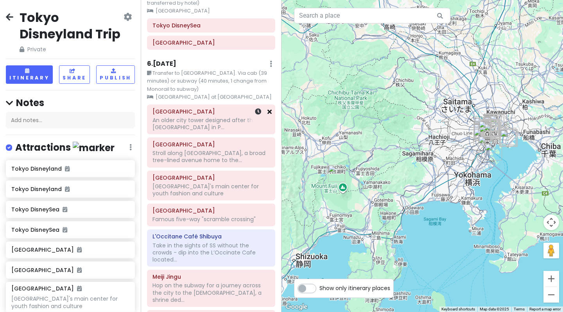
click at [269, 108] on icon at bounding box center [269, 111] width 4 height 6
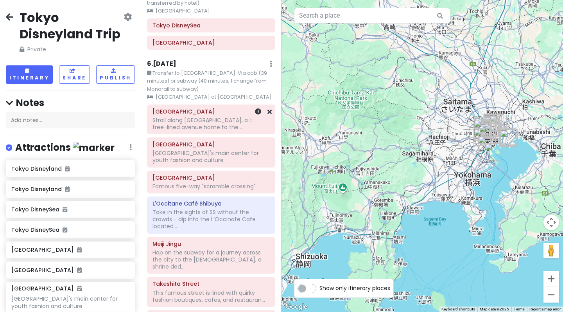
click at [269, 105] on div "OMOTESANDO CROSSING PARK Stroll along [GEOGRAPHIC_DATA], a broad tree-lined ave…" at bounding box center [210, 119] width 127 height 29
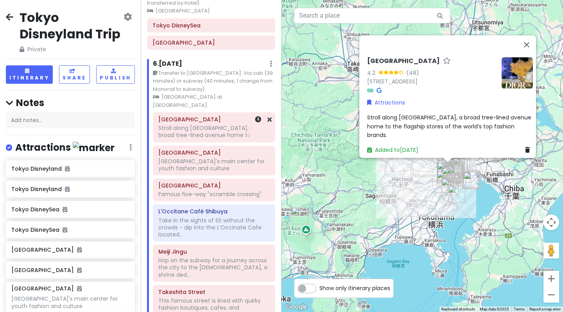
click at [269, 116] on icon at bounding box center [269, 119] width 4 height 6
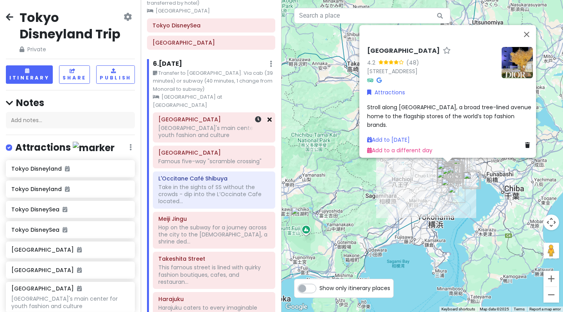
click at [269, 116] on icon at bounding box center [269, 119] width 4 height 6
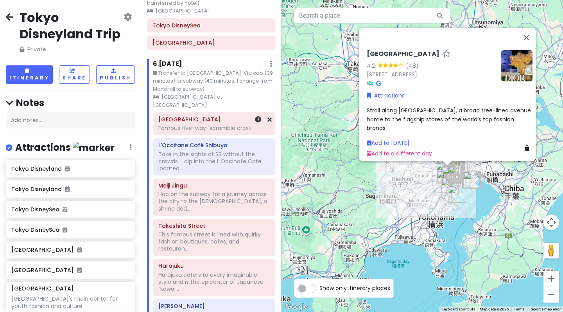
click at [269, 113] on div "Shibuya Scramble Crossing Famous five-way "scramble crossing"" at bounding box center [214, 124] width 122 height 22
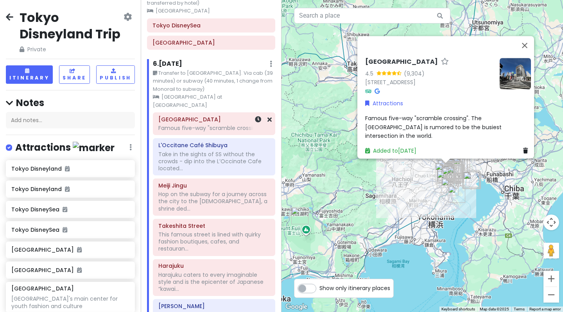
click at [269, 116] on icon at bounding box center [269, 119] width 4 height 6
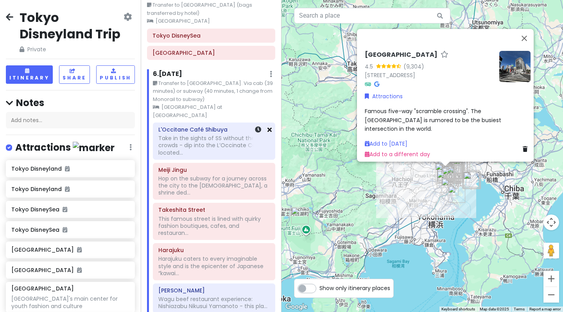
click at [269, 126] on icon at bounding box center [269, 129] width 4 height 6
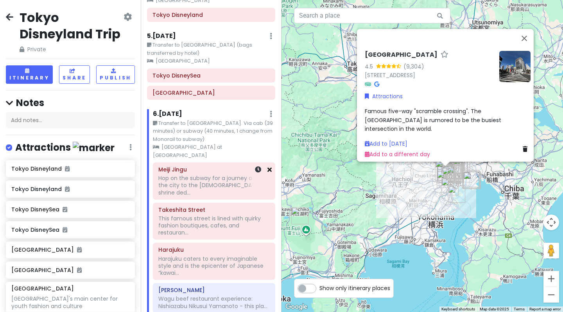
click at [270, 166] on icon at bounding box center [269, 169] width 4 height 6
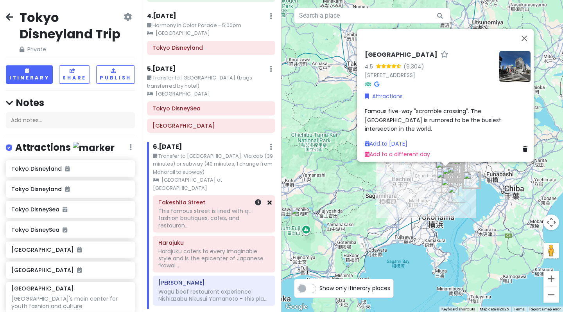
click at [270, 199] on icon at bounding box center [269, 202] width 4 height 6
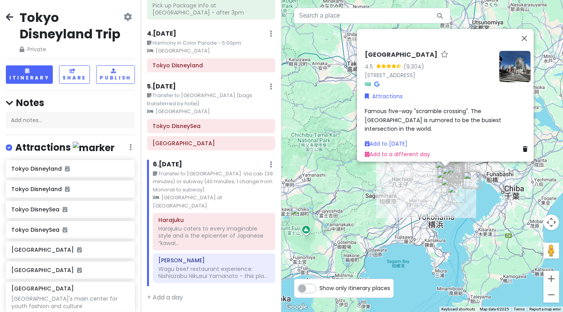
scroll to position [252, 0]
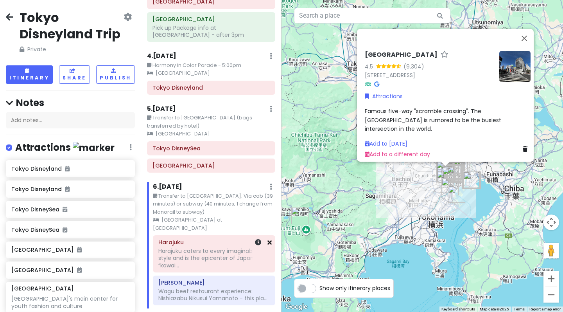
click at [269, 239] on icon at bounding box center [269, 242] width 4 height 6
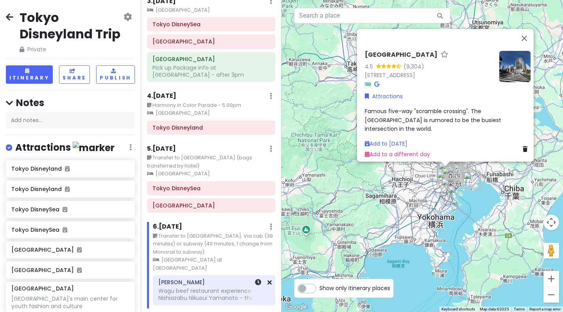
click at [272, 275] on div "[PERSON_NAME]-Azabu Wagu beef restaurant experience: Nishiazabu Nikusui Yamanot…" at bounding box center [214, 289] width 122 height 29
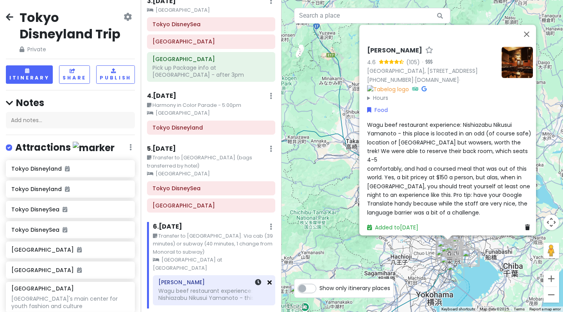
click at [269, 279] on icon at bounding box center [269, 282] width 4 height 6
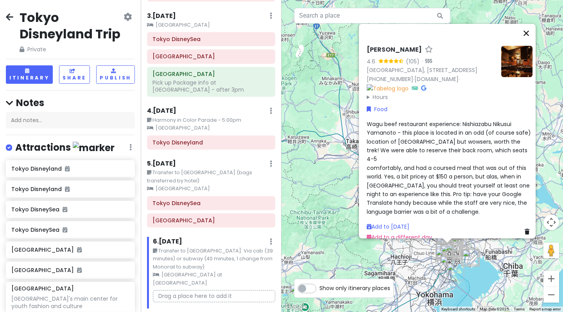
click at [530, 26] on button "Close" at bounding box center [526, 33] width 19 height 19
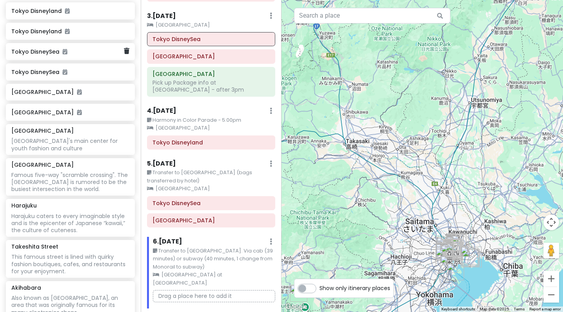
scroll to position [158, 0]
click at [126, 131] on icon at bounding box center [126, 131] width 5 height 6
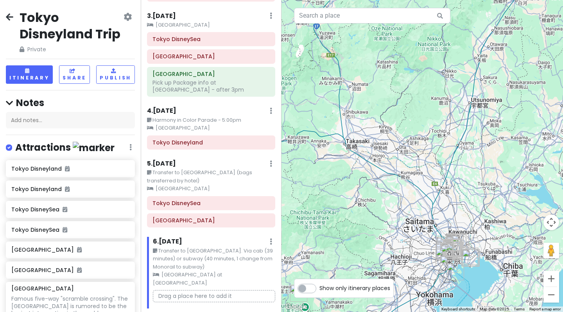
scroll to position [0, 0]
click at [11, 17] on icon at bounding box center [9, 17] width 7 height 6
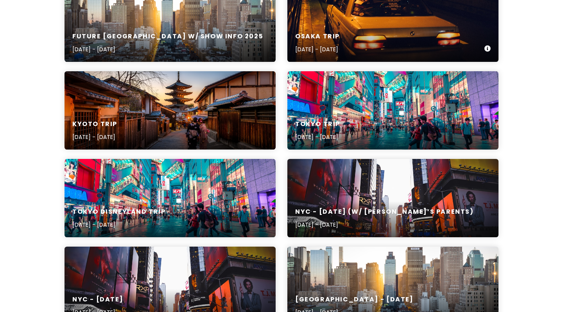
scroll to position [141, 0]
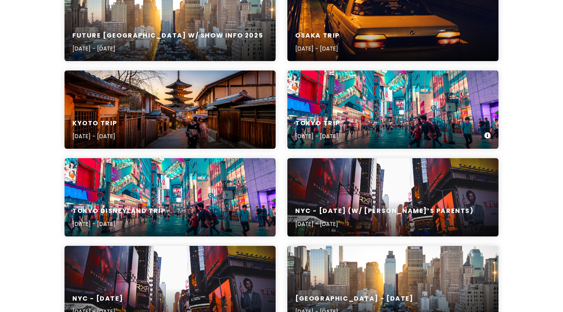
click at [342, 115] on div "Tokyo Trip [DATE] - [DATE]" at bounding box center [392, 129] width 211 height 37
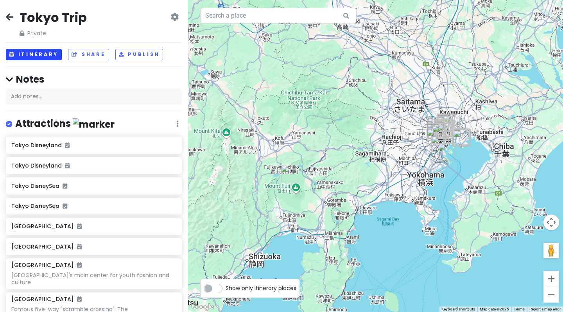
click at [30, 58] on button "Itinerary" at bounding box center [34, 54] width 56 height 11
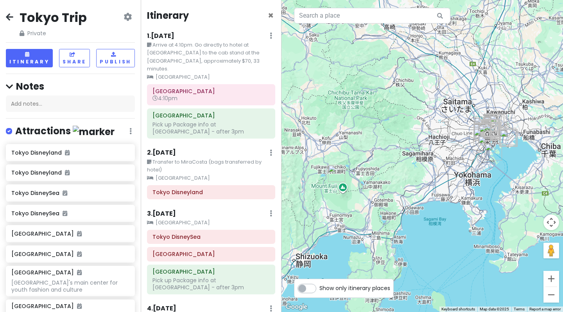
click at [271, 36] on icon at bounding box center [271, 35] width 2 height 6
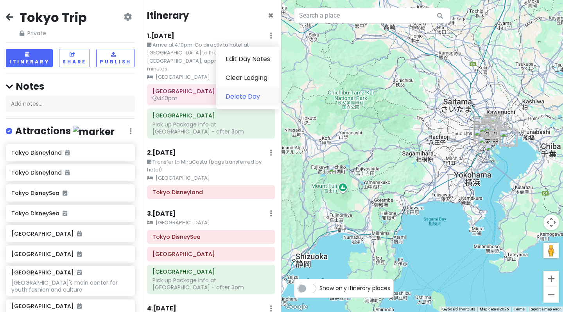
click at [237, 94] on link "Delete Day" at bounding box center [247, 96] width 63 height 19
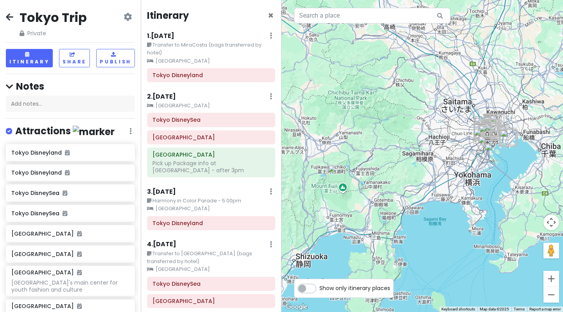
click at [271, 32] on link at bounding box center [271, 35] width 2 height 9
click at [246, 99] on link "Delete Day" at bounding box center [247, 96] width 63 height 19
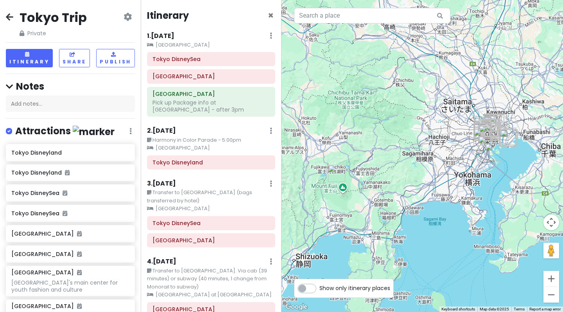
click at [272, 38] on div "1 . [DATE] Add Day Notes Clear Lodging Delete Day" at bounding box center [211, 37] width 128 height 13
click at [271, 38] on icon at bounding box center [271, 35] width 2 height 6
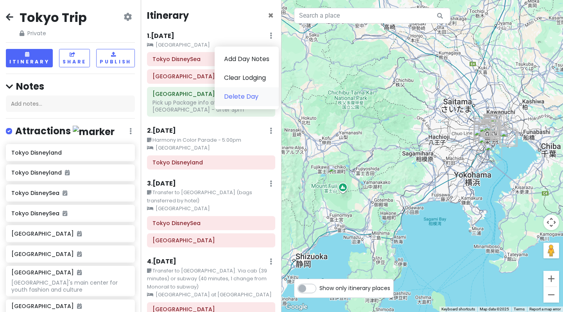
click at [245, 96] on link "Delete Day" at bounding box center [247, 96] width 64 height 19
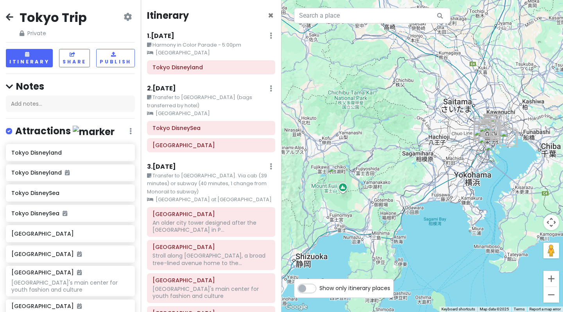
click at [271, 34] on icon at bounding box center [271, 35] width 2 height 6
click at [247, 91] on link "Delete Day" at bounding box center [247, 96] width 63 height 19
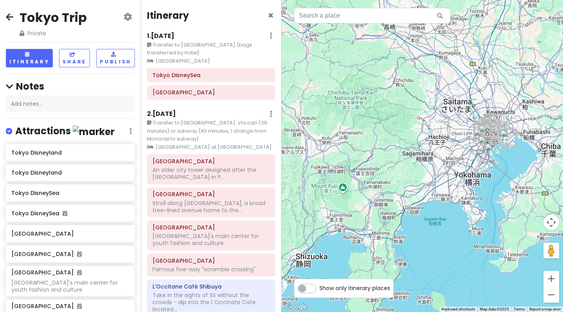
click at [271, 34] on icon at bounding box center [271, 35] width 2 height 6
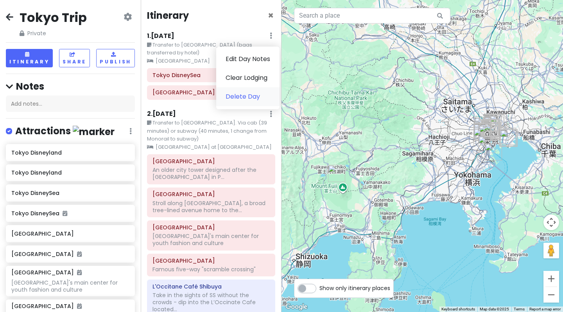
click at [240, 100] on link "Delete Day" at bounding box center [247, 96] width 63 height 19
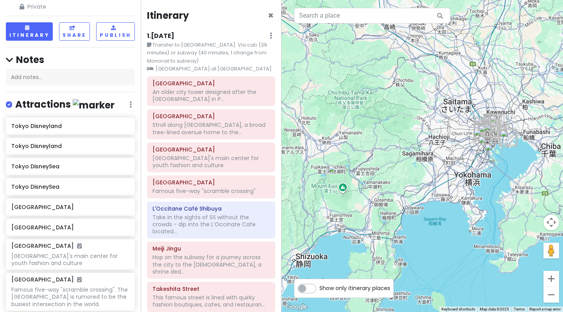
scroll to position [35, 0]
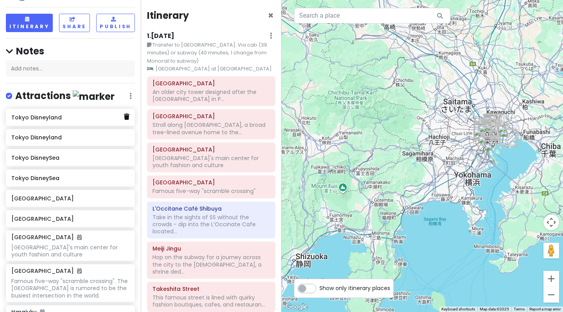
click at [126, 116] on icon at bounding box center [126, 116] width 5 height 6
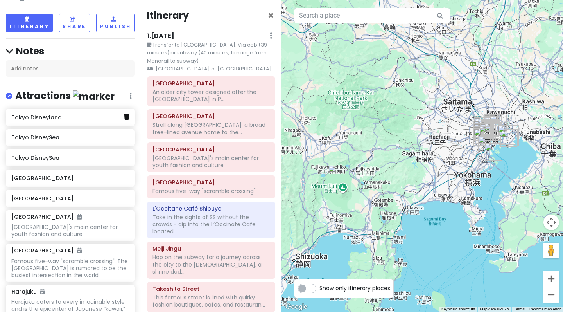
click at [126, 116] on icon at bounding box center [126, 116] width 5 height 6
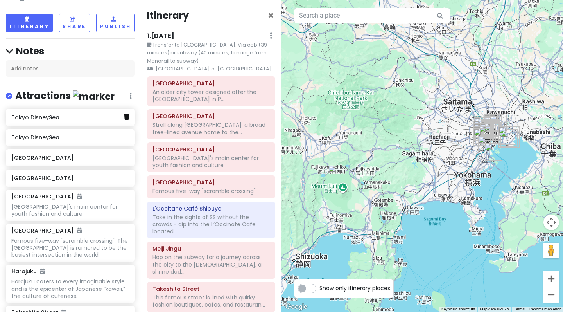
click at [127, 115] on icon at bounding box center [126, 116] width 5 height 6
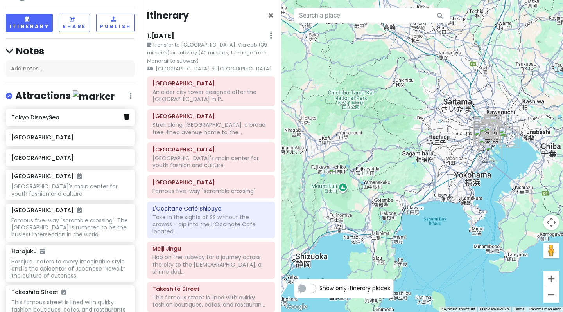
click at [127, 116] on icon at bounding box center [126, 116] width 5 height 6
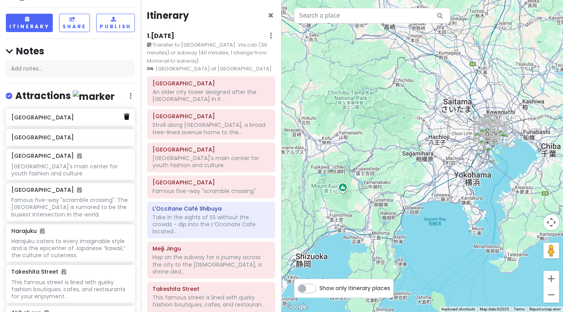
click at [126, 116] on icon at bounding box center [126, 116] width 5 height 6
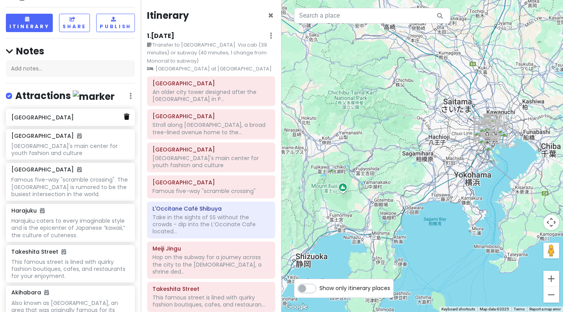
click at [125, 116] on icon at bounding box center [126, 116] width 5 height 6
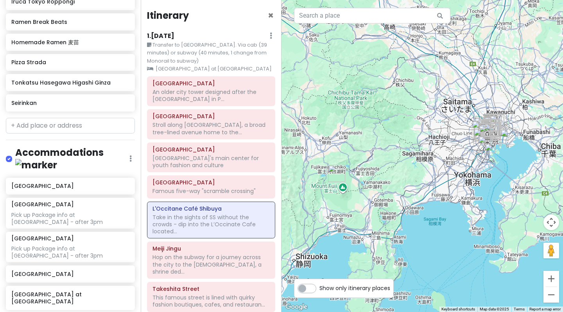
scroll to position [2007, 0]
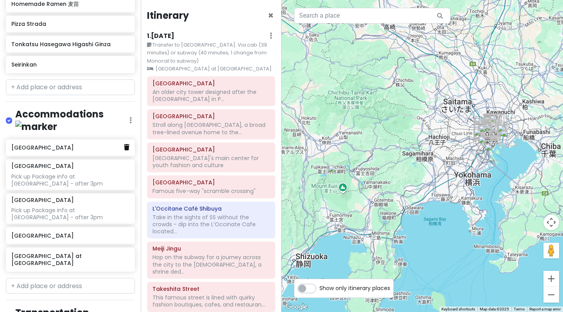
click at [126, 144] on icon at bounding box center [126, 147] width 5 height 6
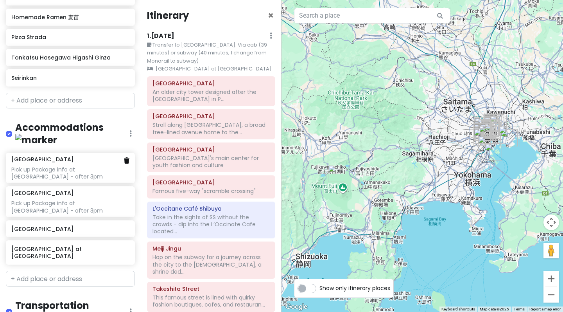
click at [127, 157] on icon at bounding box center [126, 160] width 5 height 6
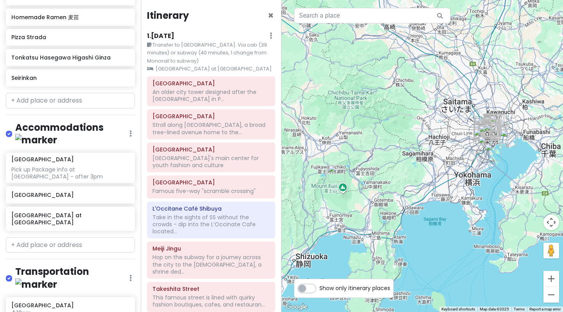
scroll to position [1960, 0]
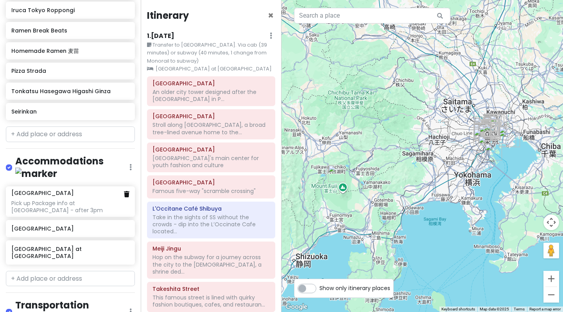
click at [126, 191] on icon at bounding box center [126, 194] width 5 height 6
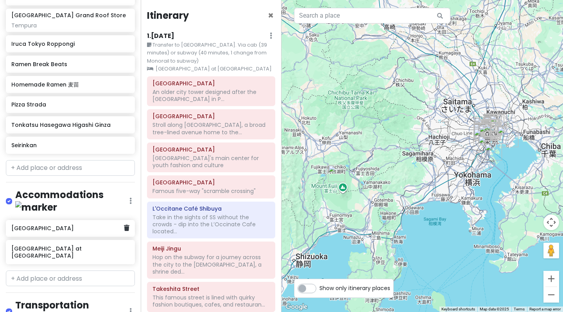
click at [129, 220] on div "[GEOGRAPHIC_DATA]" at bounding box center [70, 228] width 129 height 17
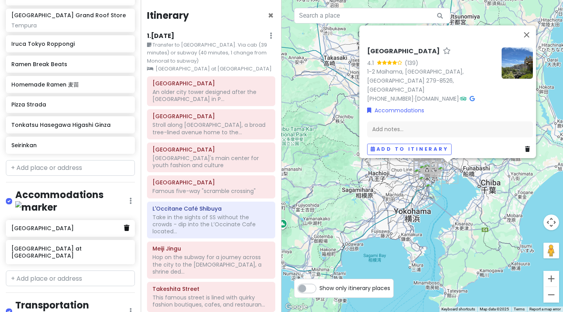
click at [125, 224] on icon at bounding box center [126, 227] width 5 height 6
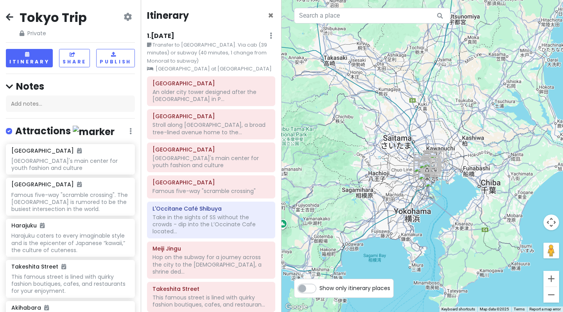
scroll to position [0, 0]
click at [10, 14] on icon at bounding box center [9, 17] width 7 height 6
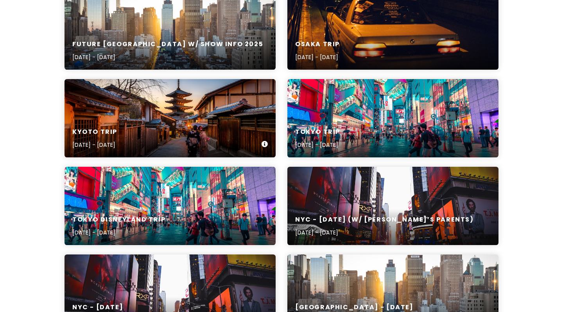
scroll to position [133, 0]
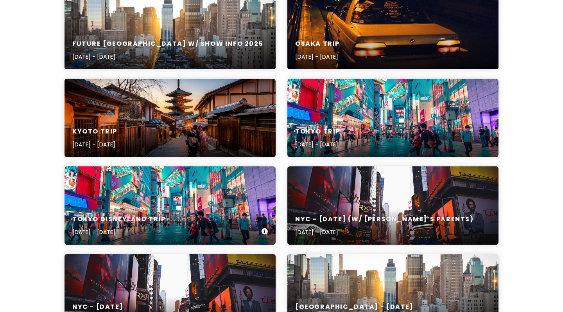
click at [140, 202] on div "Tokyo Disneyland Trip [DATE] - [DATE]" at bounding box center [170, 205] width 211 height 78
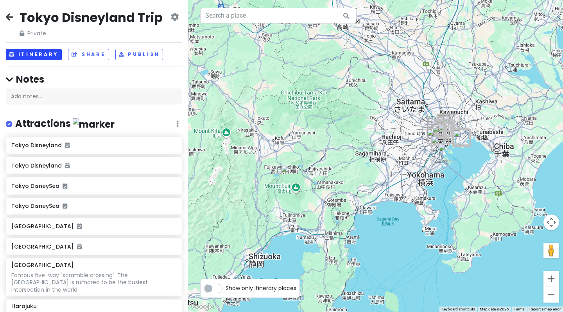
click at [30, 52] on button "Itinerary" at bounding box center [34, 54] width 56 height 11
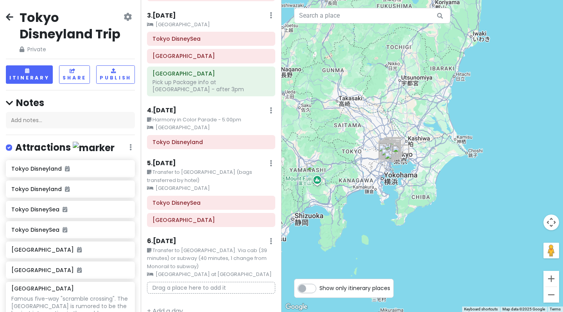
scroll to position [197, 0]
click at [129, 17] on icon at bounding box center [128, 17] width 8 height 6
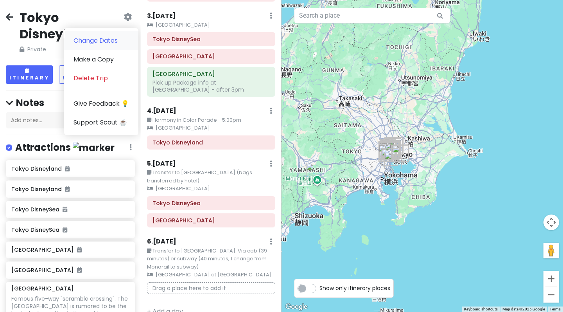
click at [112, 36] on link "Change Dates" at bounding box center [101, 40] width 74 height 19
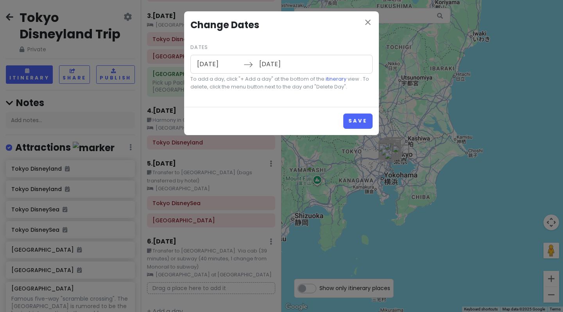
click at [274, 63] on input "[DATE]" at bounding box center [280, 64] width 51 height 18
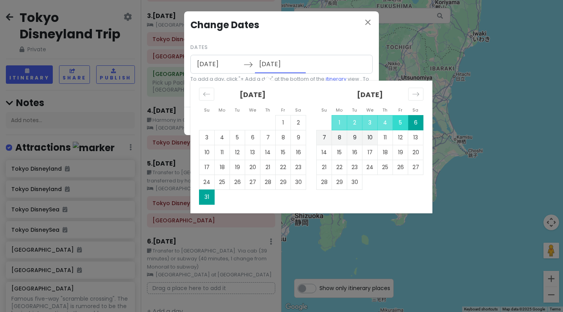
click at [402, 122] on td "5" at bounding box center [400, 122] width 15 height 15
type input "[DATE]"
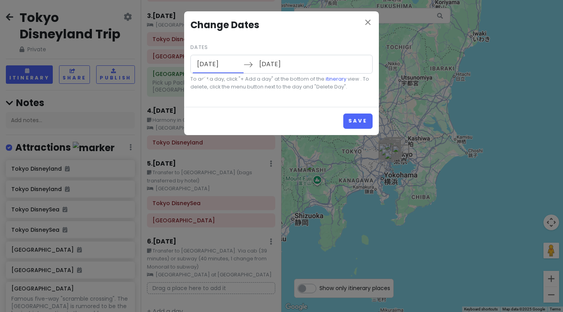
click at [219, 65] on input "[DATE]" at bounding box center [218, 64] width 51 height 18
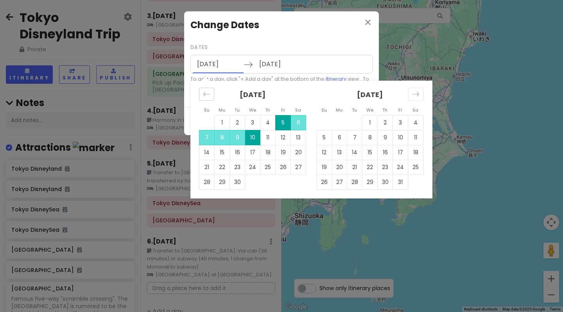
click at [204, 97] on div "Move backward to switch to the previous month." at bounding box center [206, 94] width 15 height 13
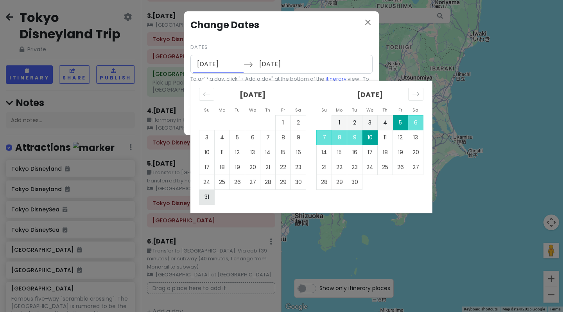
click at [206, 197] on td "31" at bounding box center [206, 196] width 15 height 15
type input "[DATE]"
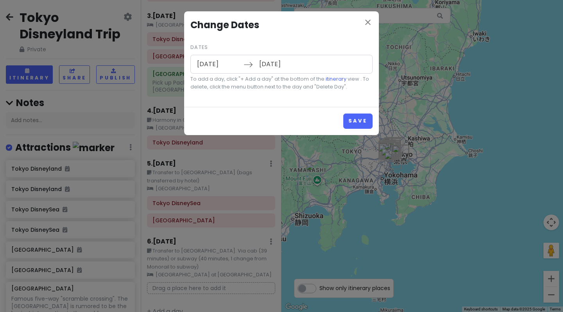
click at [288, 61] on input "[DATE]" at bounding box center [280, 64] width 51 height 18
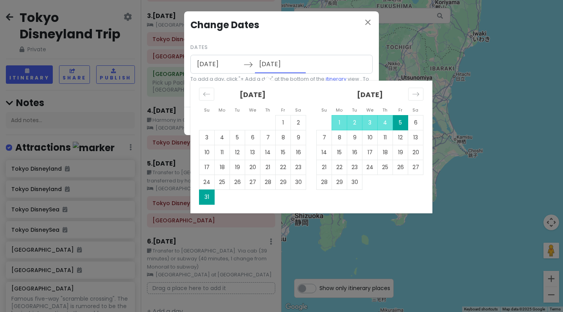
click at [303, 37] on div "close Change Dates Dates [DATE] Navigate forward to interact with the calendar …" at bounding box center [281, 58] width 195 height 95
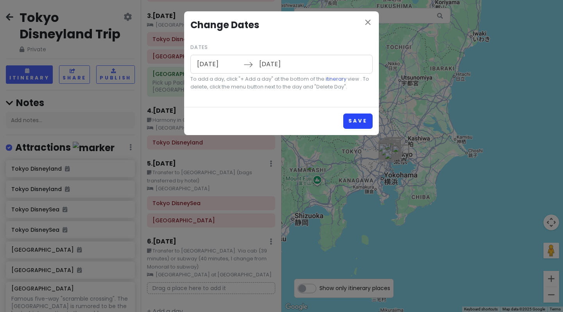
click at [354, 119] on button "Save" at bounding box center [357, 120] width 29 height 15
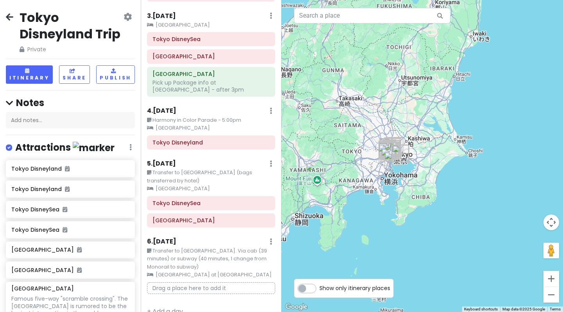
click at [8, 18] on icon at bounding box center [9, 17] width 7 height 6
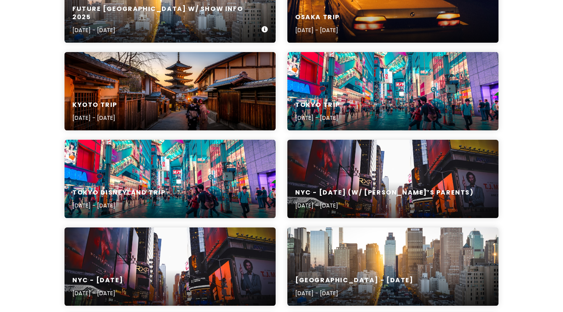
scroll to position [163, 0]
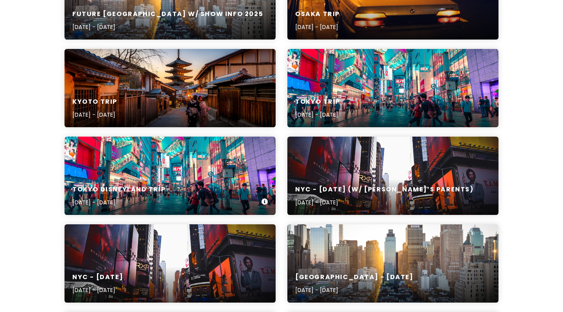
click at [190, 173] on div "Tokyo Disneyland Trip [DATE] - [DATE]" at bounding box center [170, 175] width 211 height 78
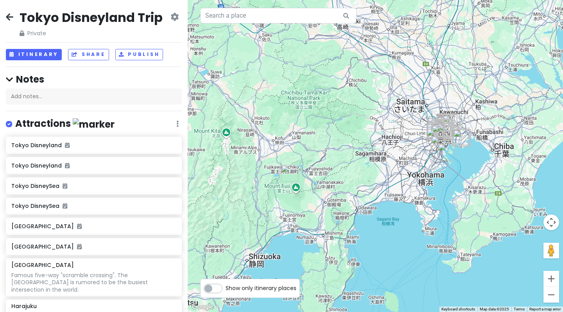
click at [6, 15] on icon at bounding box center [9, 17] width 7 height 6
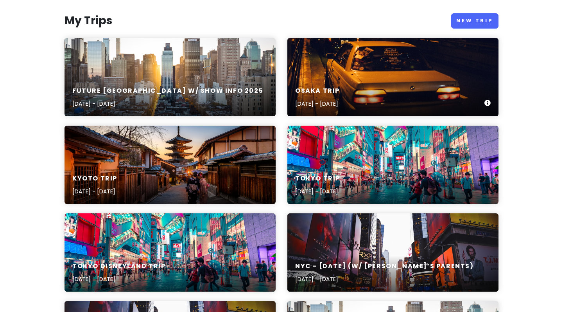
scroll to position [118, 0]
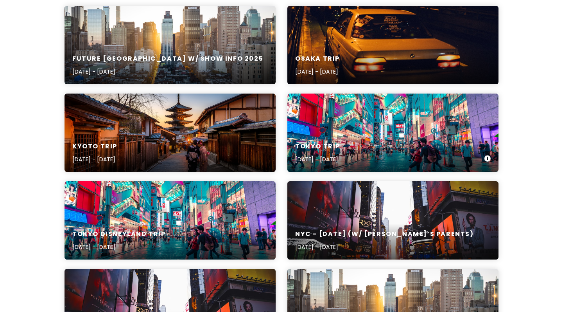
click at [344, 141] on div "Tokyo Trip [DATE] - [DATE]" at bounding box center [392, 152] width 211 height 37
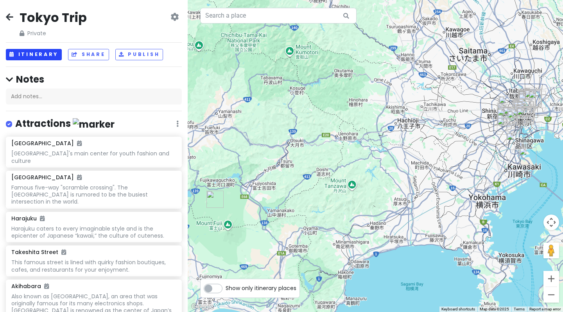
click at [27, 52] on button "Itinerary" at bounding box center [34, 54] width 56 height 11
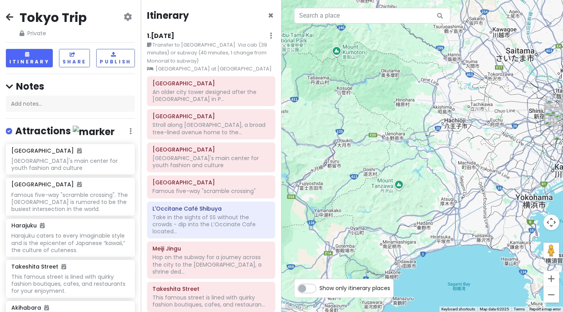
click at [127, 12] on div "Tokyo Trip Private Change Dates Make a Copy Delete Trip Give Feedback 💡 Support…" at bounding box center [70, 23] width 129 height 28
click at [127, 16] on icon at bounding box center [128, 17] width 8 height 6
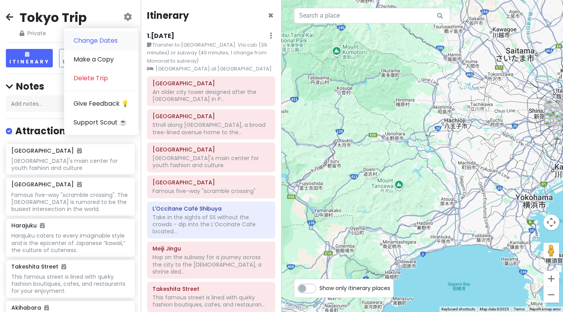
click at [110, 44] on link "Change Dates" at bounding box center [101, 40] width 74 height 19
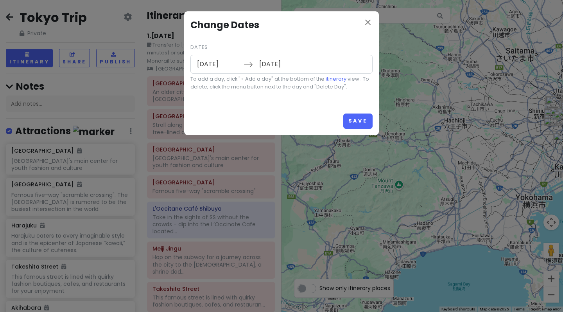
click at [224, 65] on input "[DATE]" at bounding box center [218, 64] width 51 height 18
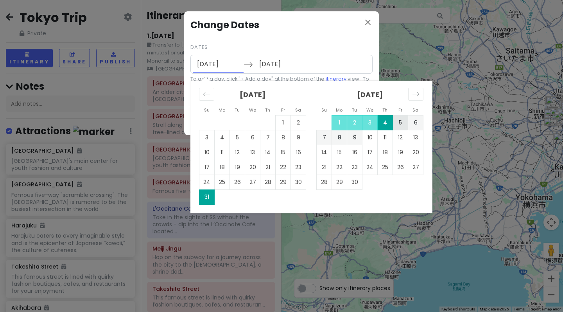
click at [401, 121] on td "5" at bounding box center [400, 122] width 15 height 15
type input "[DATE]"
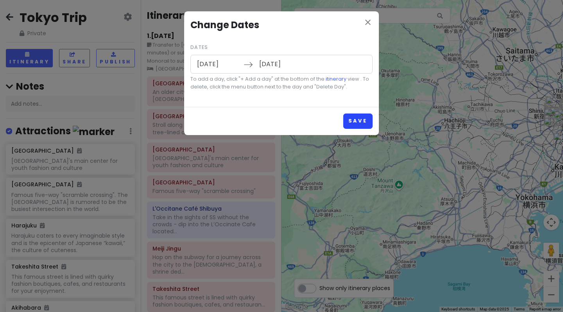
click at [357, 119] on button "Save" at bounding box center [357, 120] width 29 height 15
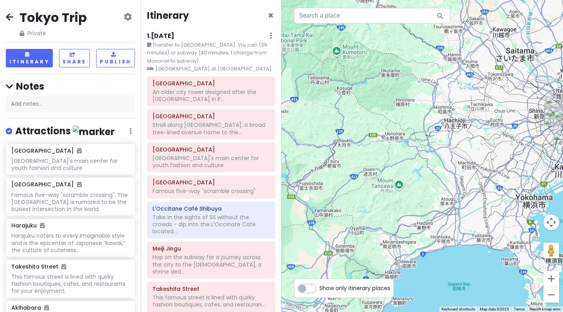
click at [9, 16] on icon at bounding box center [9, 17] width 7 height 6
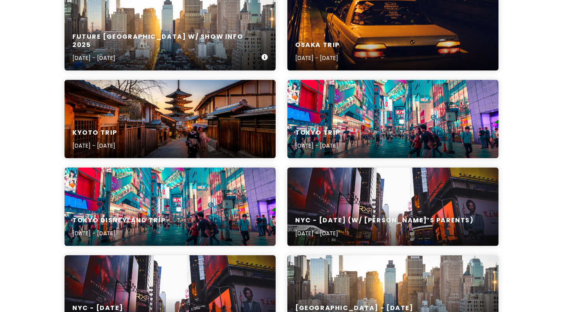
scroll to position [143, 0]
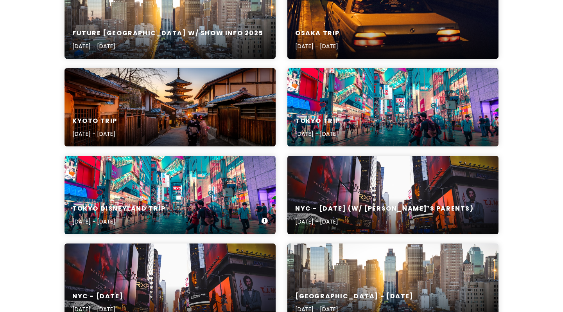
click at [166, 199] on div "Tokyo Disneyland Trip [DATE] - [DATE]" at bounding box center [170, 215] width 211 height 37
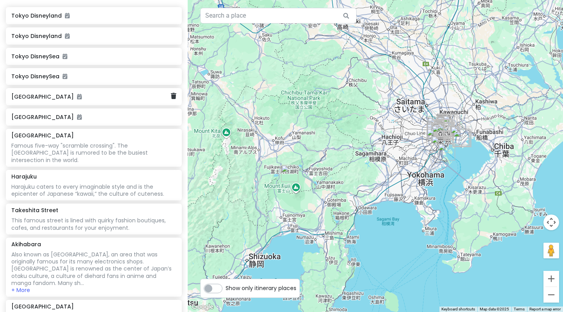
scroll to position [137, 0]
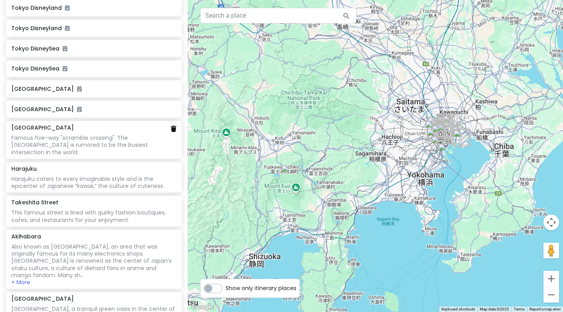
click at [175, 128] on icon at bounding box center [173, 128] width 5 height 6
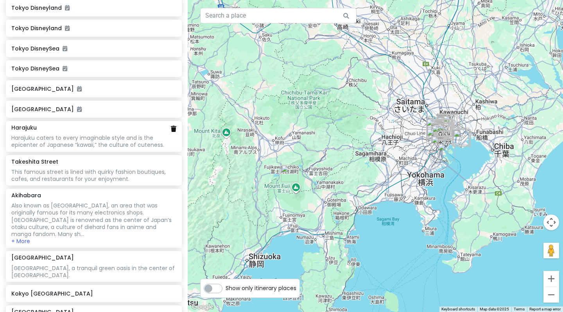
click at [173, 129] on icon at bounding box center [173, 128] width 5 height 6
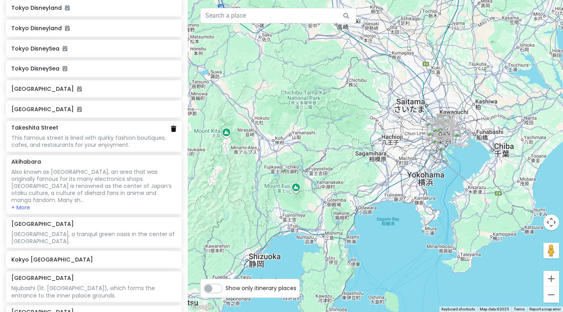
click at [174, 128] on icon at bounding box center [173, 128] width 5 height 6
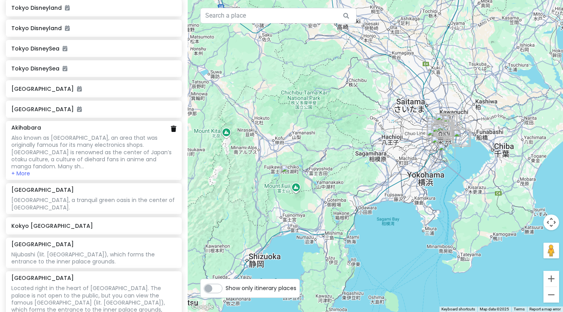
click at [174, 128] on icon at bounding box center [173, 128] width 5 height 6
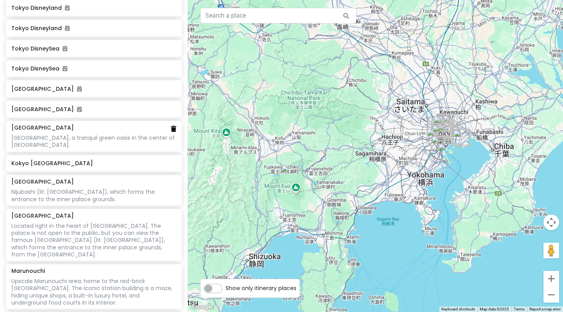
click at [173, 129] on icon at bounding box center [173, 128] width 5 height 6
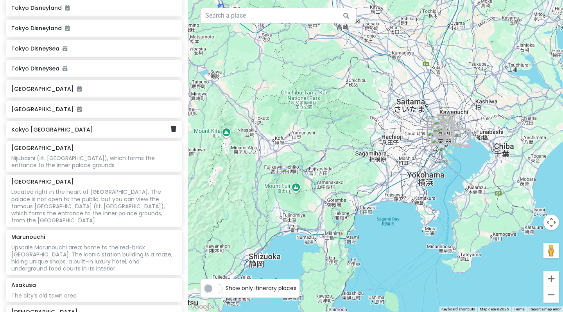
click at [177, 129] on div "Kokyo [GEOGRAPHIC_DATA]" at bounding box center [94, 129] width 176 height 17
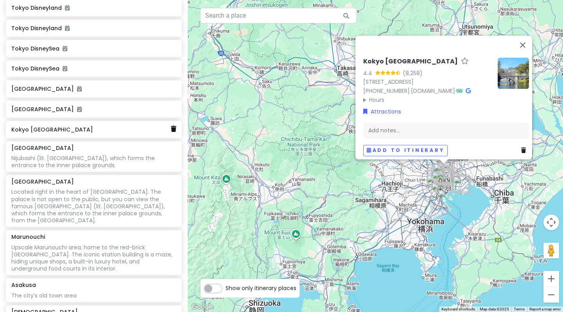
click at [173, 127] on icon at bounding box center [173, 128] width 5 height 6
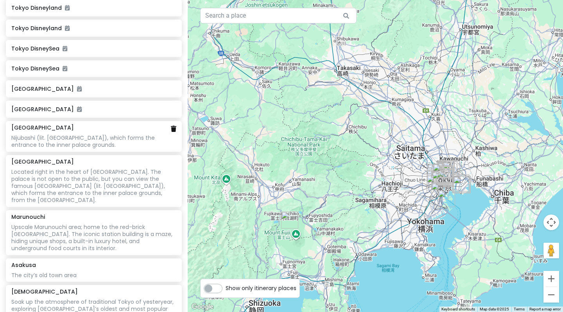
click at [174, 130] on link at bounding box center [173, 128] width 5 height 9
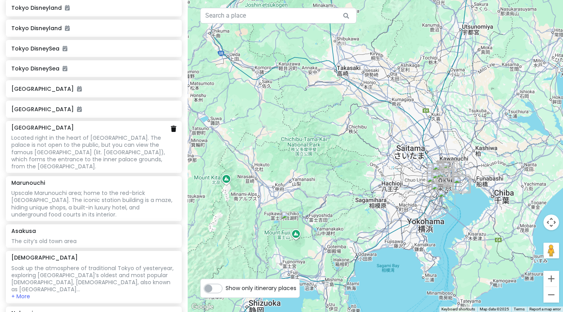
click at [172, 129] on icon at bounding box center [173, 128] width 5 height 6
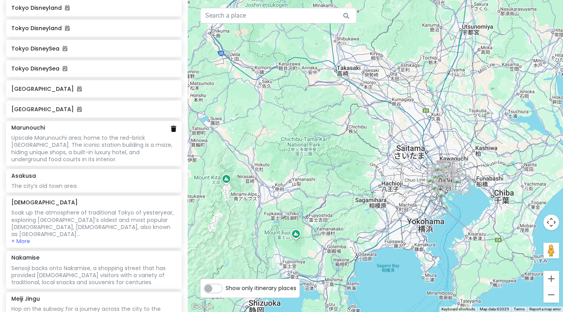
click at [173, 127] on icon at bounding box center [173, 128] width 5 height 6
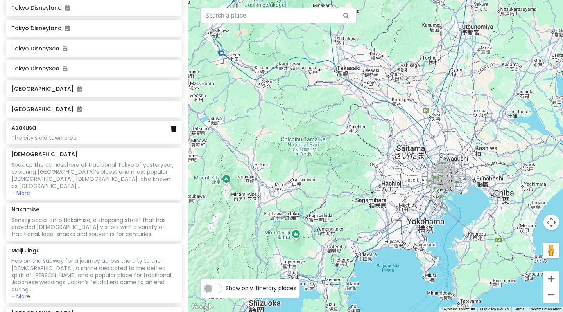
click at [173, 126] on icon at bounding box center [173, 128] width 5 height 6
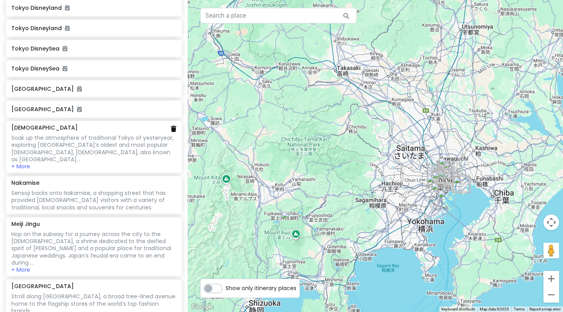
click at [175, 127] on icon at bounding box center [173, 128] width 5 height 6
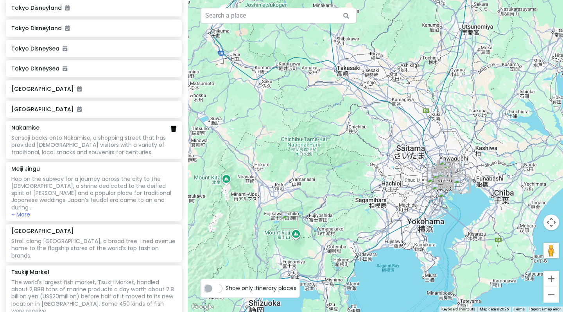
click at [174, 127] on icon at bounding box center [173, 128] width 5 height 6
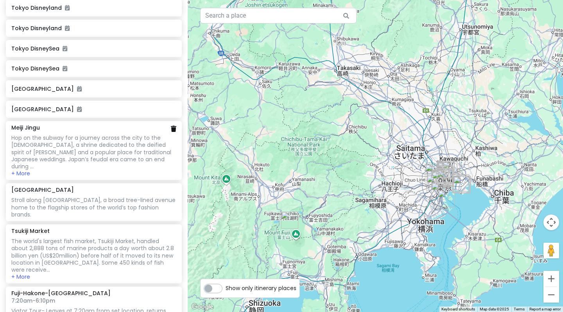
click at [172, 125] on icon at bounding box center [173, 128] width 5 height 6
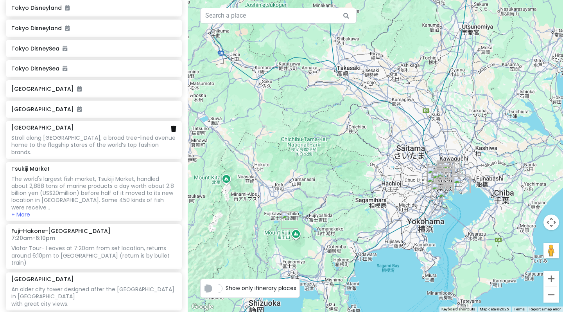
click at [174, 127] on icon at bounding box center [173, 128] width 5 height 6
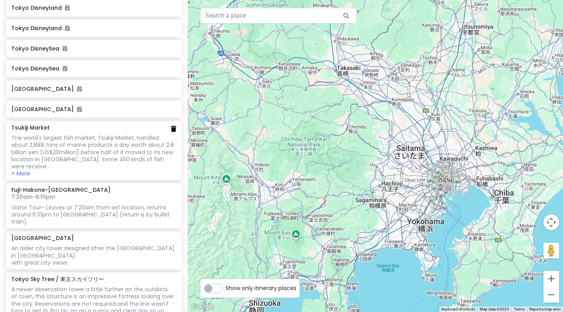
click at [174, 128] on icon at bounding box center [173, 128] width 5 height 6
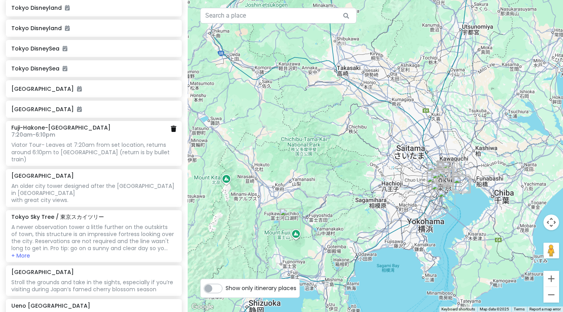
click at [174, 128] on icon at bounding box center [173, 128] width 5 height 6
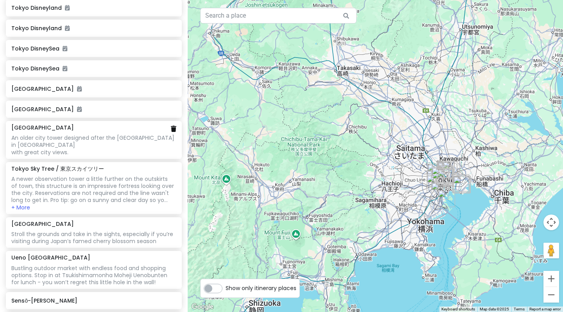
click at [174, 129] on icon at bounding box center [173, 128] width 5 height 6
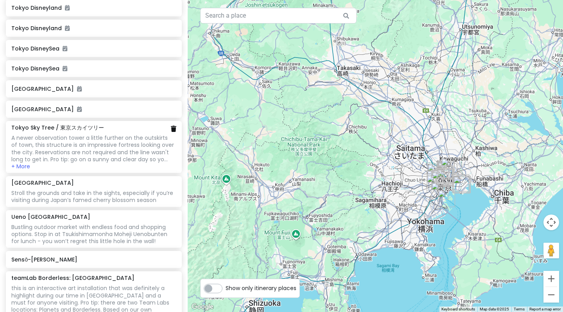
click at [172, 127] on icon at bounding box center [173, 128] width 5 height 6
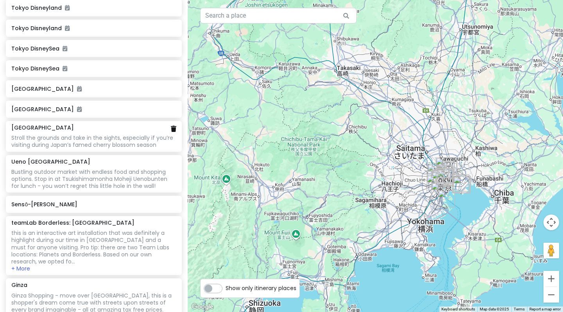
click at [172, 126] on icon at bounding box center [173, 128] width 5 height 6
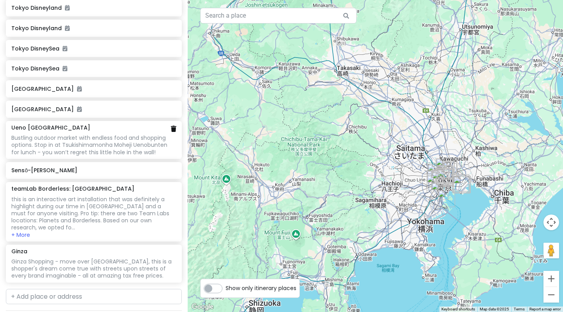
click at [172, 126] on icon at bounding box center [173, 128] width 5 height 6
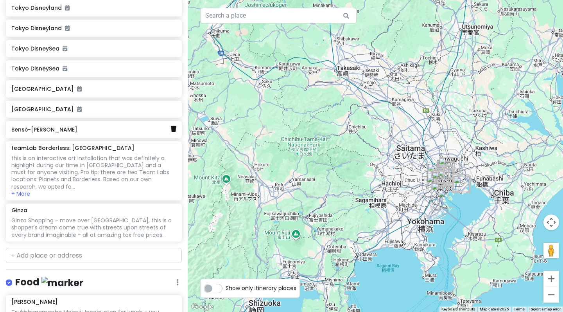
click at [174, 126] on icon at bounding box center [173, 128] width 5 height 6
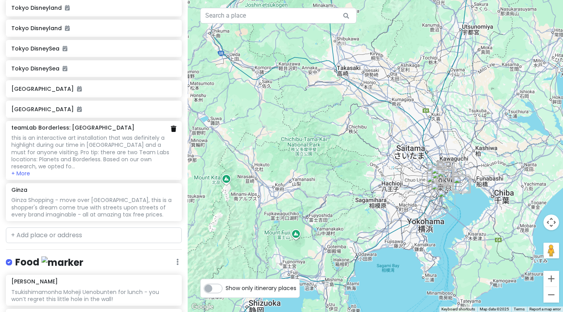
click at [174, 128] on icon at bounding box center [173, 128] width 5 height 6
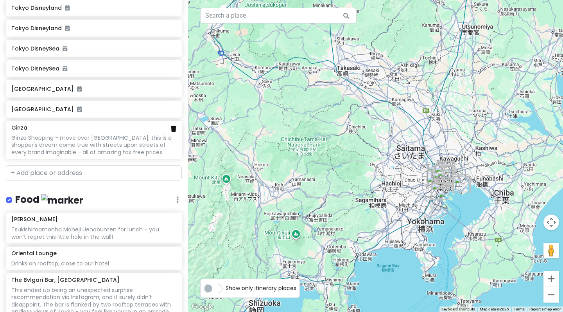
click at [173, 127] on icon at bounding box center [173, 128] width 5 height 6
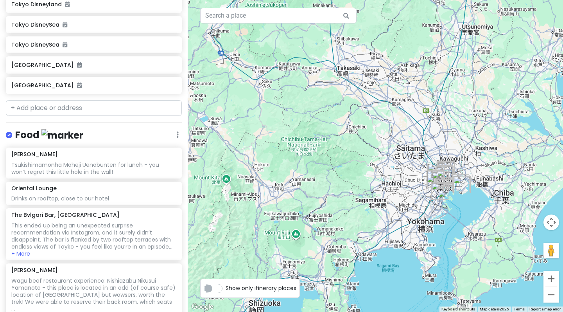
scroll to position [161, 0]
click at [173, 152] on icon at bounding box center [173, 155] width 5 height 6
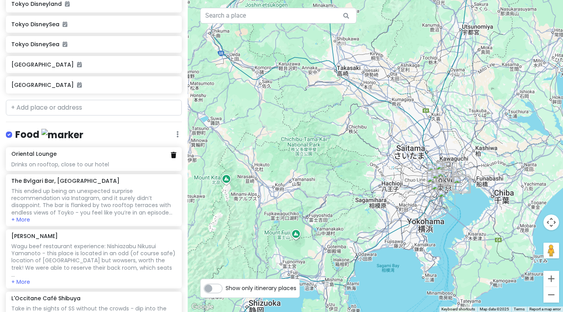
click at [173, 153] on icon at bounding box center [173, 155] width 5 height 6
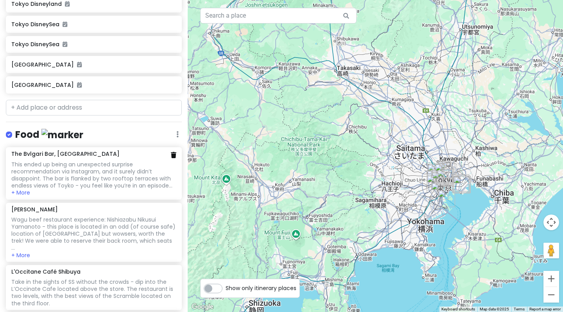
click at [173, 156] on link at bounding box center [173, 155] width 5 height 9
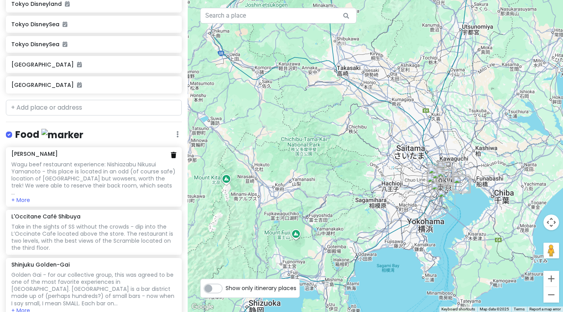
click at [174, 152] on icon at bounding box center [173, 155] width 5 height 6
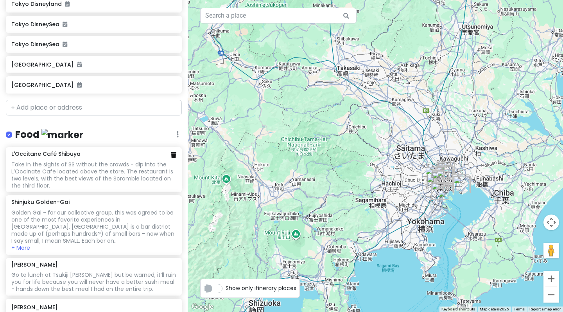
click at [172, 153] on icon at bounding box center [173, 155] width 5 height 6
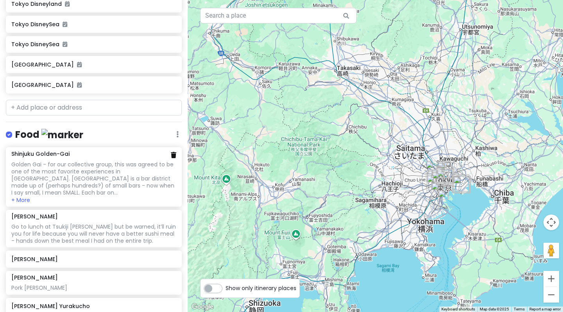
click at [172, 152] on icon at bounding box center [173, 155] width 5 height 6
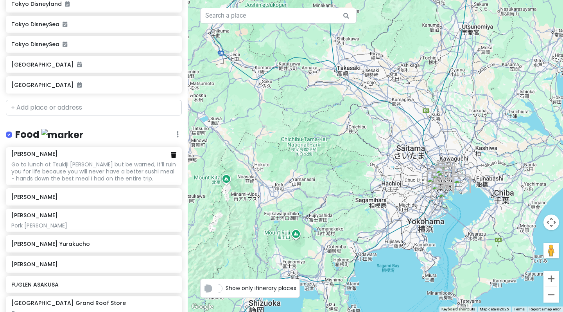
click at [174, 152] on icon at bounding box center [173, 155] width 5 height 6
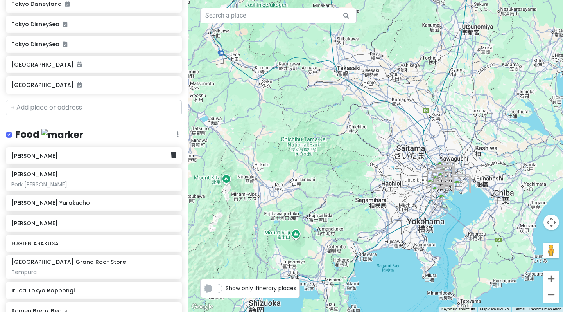
click at [176, 151] on div "[PERSON_NAME]" at bounding box center [94, 155] width 176 height 17
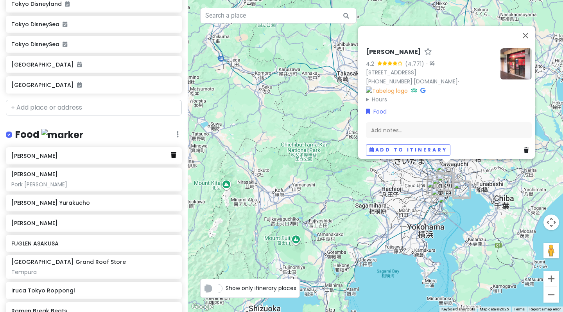
click at [174, 152] on icon at bounding box center [173, 155] width 5 height 6
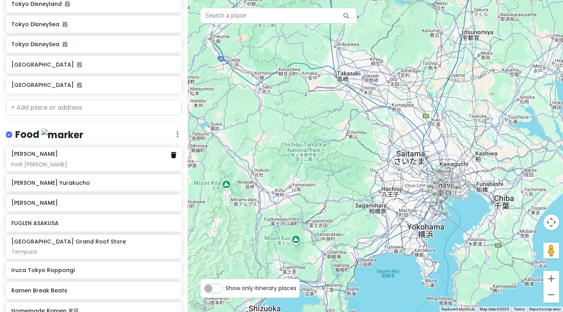
click at [172, 152] on icon at bounding box center [173, 155] width 5 height 6
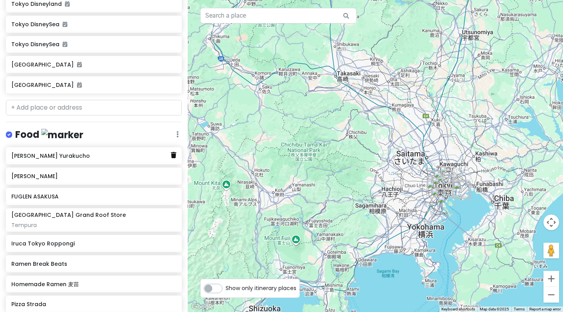
click at [174, 152] on icon at bounding box center [173, 155] width 5 height 6
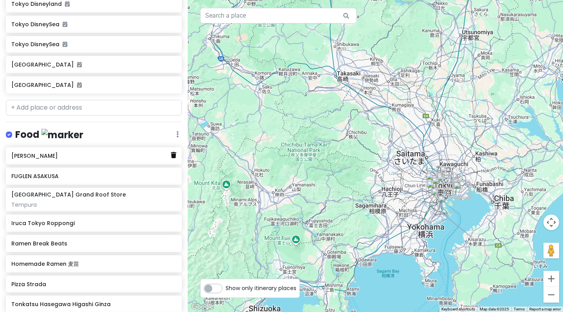
click at [174, 152] on icon at bounding box center [173, 155] width 5 height 6
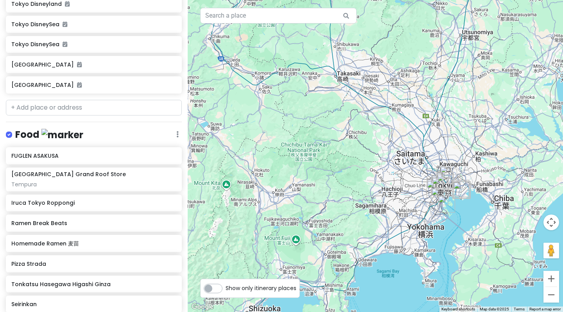
click at [174, 152] on div "FUGLEN ASAKUSA" at bounding box center [94, 155] width 176 height 17
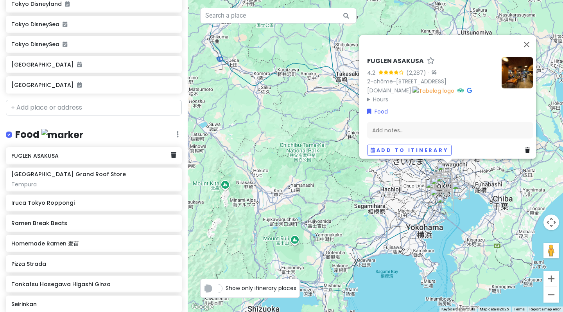
click at [174, 152] on icon at bounding box center [173, 155] width 5 height 6
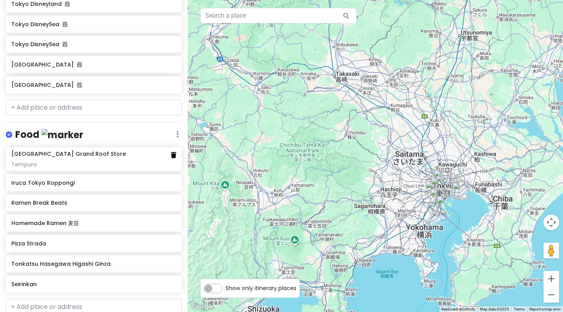
click at [175, 152] on icon at bounding box center [173, 155] width 5 height 6
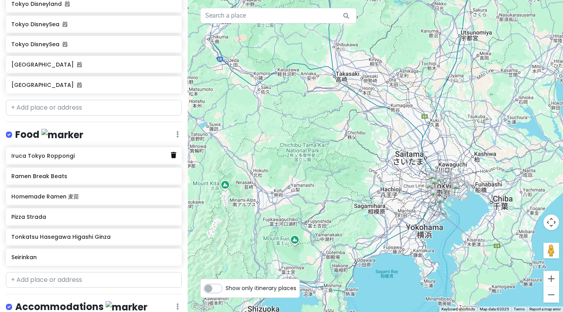
click at [173, 153] on icon at bounding box center [173, 155] width 5 height 6
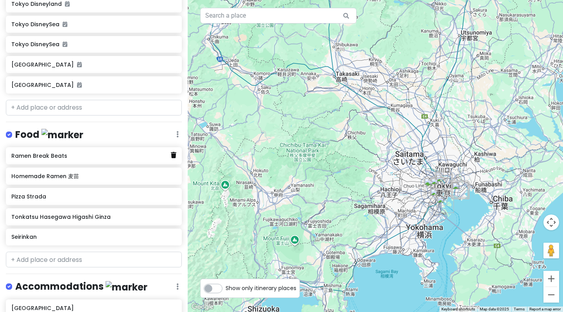
click at [174, 153] on icon at bounding box center [173, 155] width 5 height 6
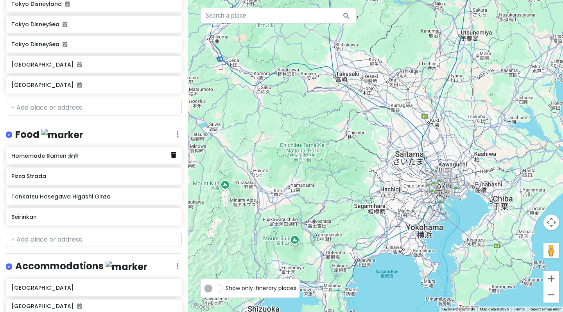
click at [173, 153] on icon at bounding box center [173, 155] width 5 height 6
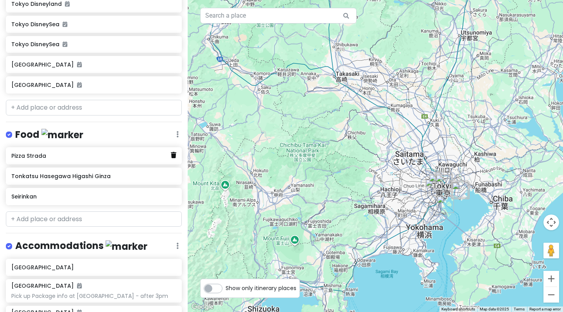
click at [174, 153] on icon at bounding box center [173, 155] width 5 height 6
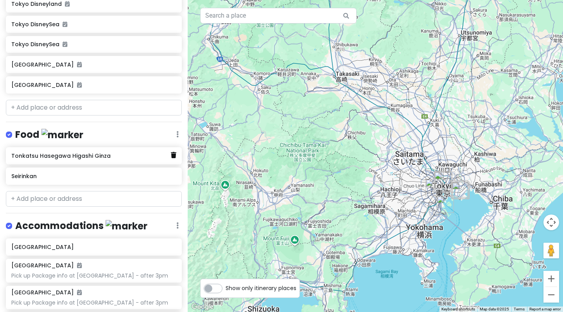
click at [175, 152] on icon at bounding box center [173, 155] width 5 height 6
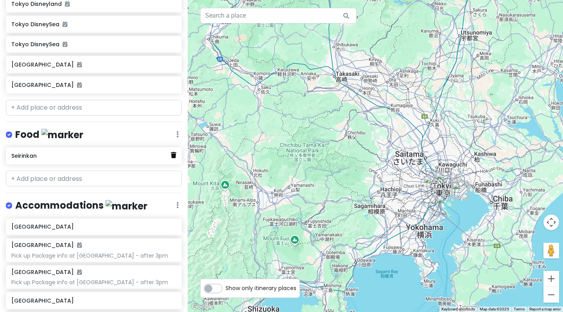
click at [174, 152] on icon at bounding box center [173, 155] width 5 height 6
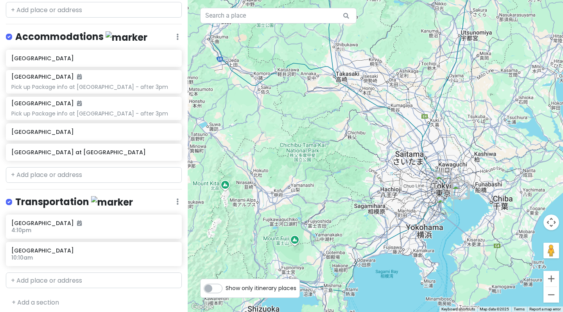
scroll to position [309, 0]
click at [172, 219] on icon at bounding box center [173, 222] width 5 height 6
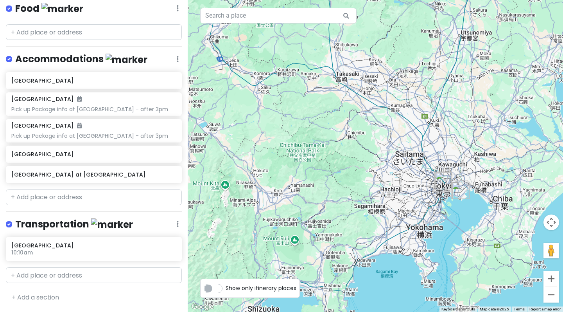
scroll to position [282, 0]
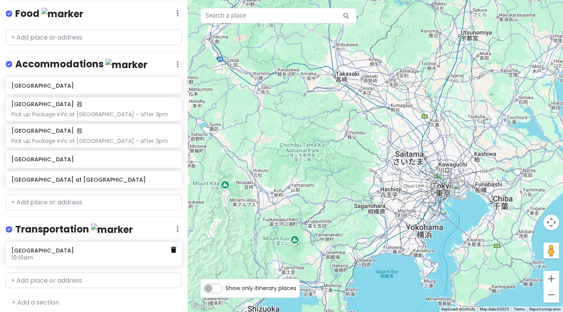
click at [175, 246] on icon at bounding box center [173, 249] width 5 height 6
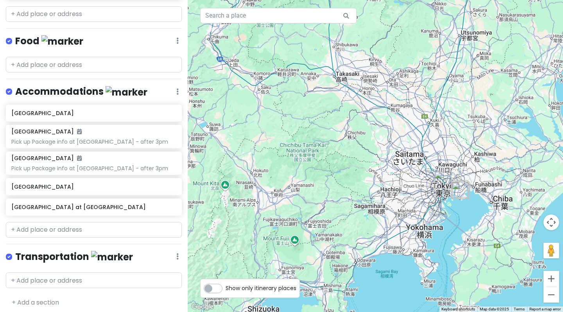
click at [436, 199] on div at bounding box center [375, 156] width 375 height 312
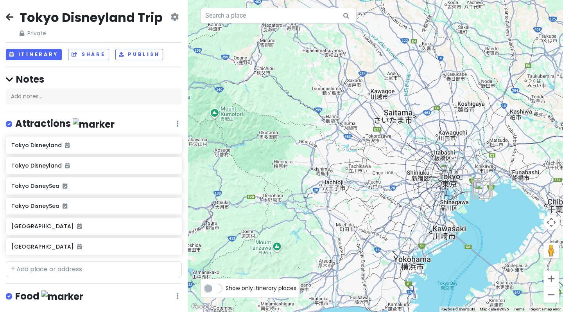
scroll to position [0, 0]
click at [14, 20] on div "Tokyo Disneyland Trip Private Change Dates Make a Copy Delete Trip Give Feedbac…" at bounding box center [94, 23] width 176 height 28
click at [10, 19] on icon at bounding box center [9, 17] width 7 height 6
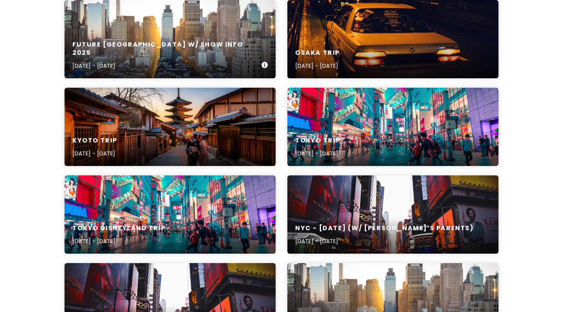
scroll to position [124, 0]
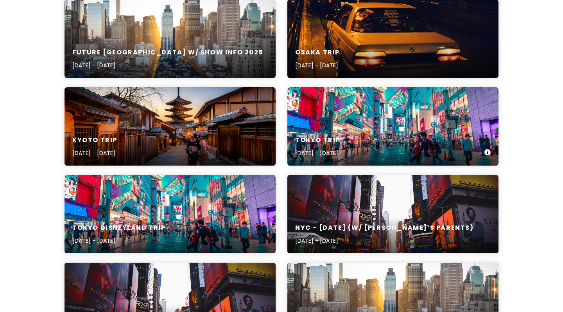
click at [319, 116] on div "Tokyo Trip [DATE] - [DATE]" at bounding box center [392, 126] width 211 height 78
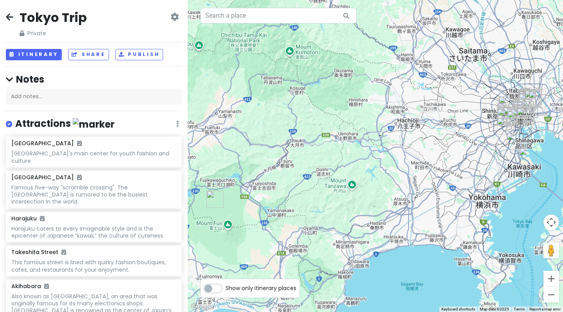
click at [218, 200] on img "Fuji-Hakone-Izu National Park" at bounding box center [214, 198] width 17 height 17
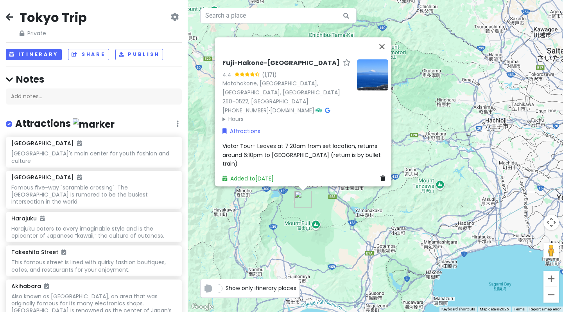
click at [313, 156] on span "Viator Tour- Leaves at 7:20am from set location, returns around 6:10pm to [GEOG…" at bounding box center [302, 154] width 160 height 25
click at [385, 40] on div "Fuji-Hakone-[GEOGRAPHIC_DATA] 4.4 (1,171) [GEOGRAPHIC_DATA], [GEOGRAPHIC_DATA],…" at bounding box center [375, 156] width 375 height 312
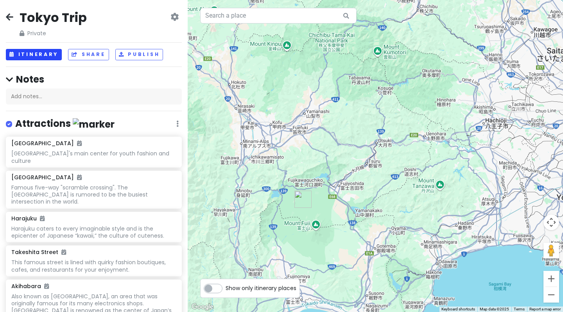
click at [28, 51] on button "Itinerary" at bounding box center [34, 54] width 56 height 11
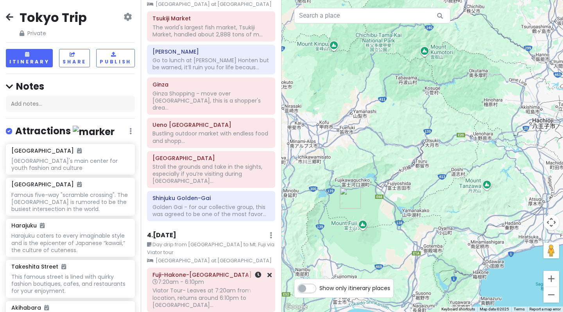
scroll to position [778, 0]
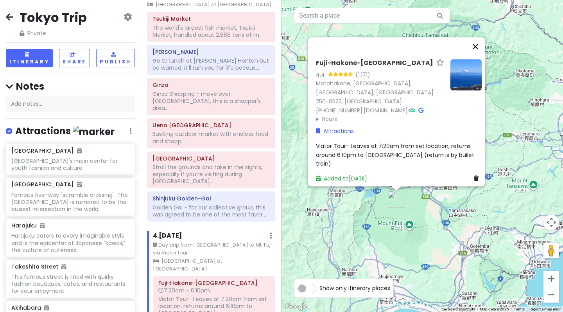
click at [478, 56] on button "Close" at bounding box center [475, 46] width 19 height 19
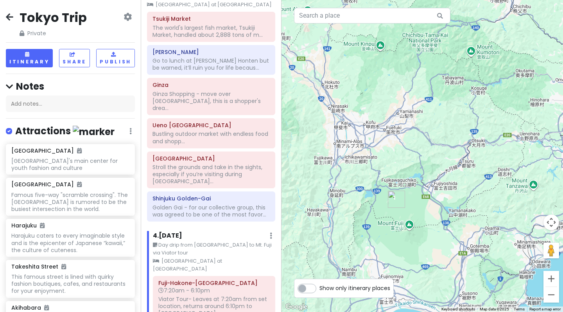
click at [238, 241] on small "Day drip from [GEOGRAPHIC_DATA] to Mt. Fuji via Viator tour" at bounding box center [214, 249] width 122 height 16
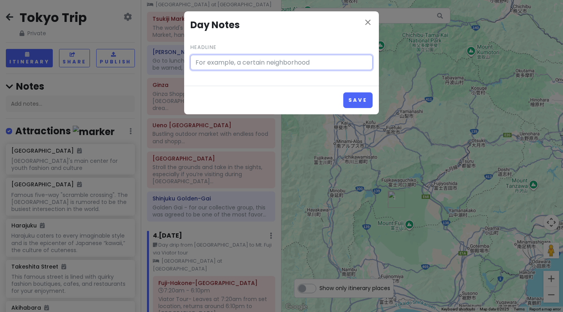
type input "Day drip from [GEOGRAPHIC_DATA] to Mt. Fuji via Viator tour"
click at [367, 25] on icon "close" at bounding box center [367, 22] width 9 height 9
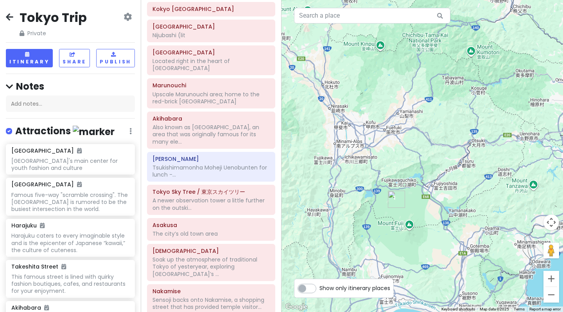
scroll to position [409, 0]
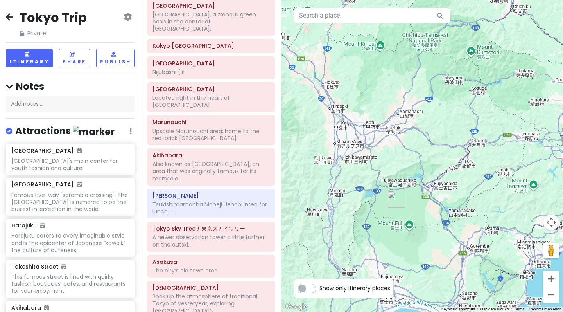
click at [10, 19] on icon at bounding box center [9, 17] width 7 height 6
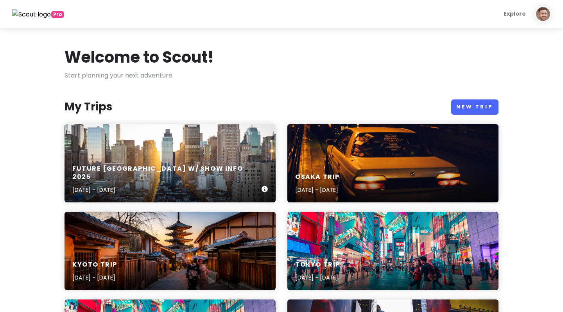
click at [140, 151] on div "Future [GEOGRAPHIC_DATA] w/ Show Info [DATE], 2025 - [DATE]" at bounding box center [170, 163] width 211 height 78
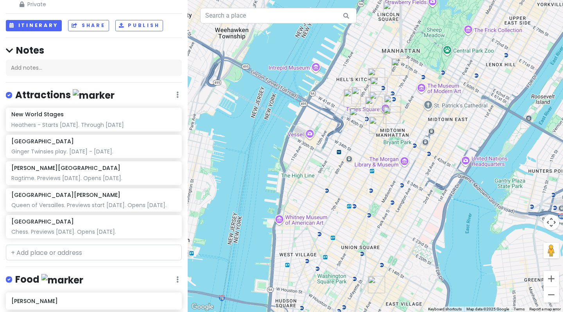
scroll to position [62, 0]
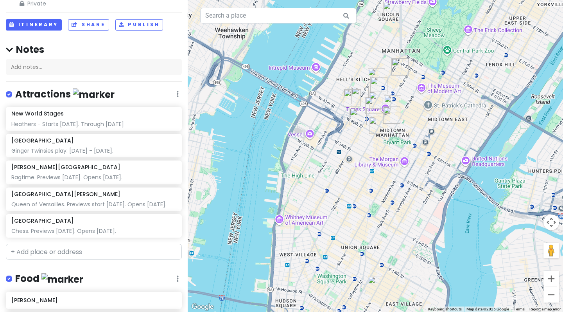
click at [346, 144] on div at bounding box center [375, 156] width 375 height 312
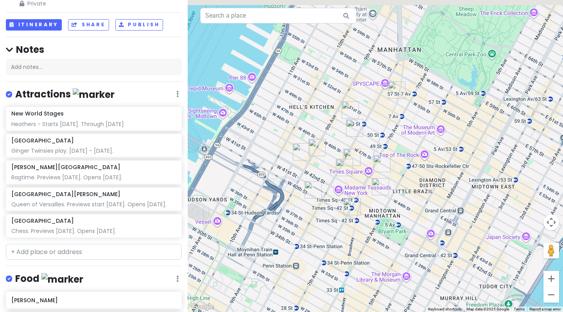
drag, startPoint x: 362, startPoint y: 119, endPoint x: 305, endPoint y: 215, distance: 111.5
click at [305, 215] on div at bounding box center [375, 156] width 375 height 312
click at [334, 142] on div at bounding box center [375, 156] width 375 height 312
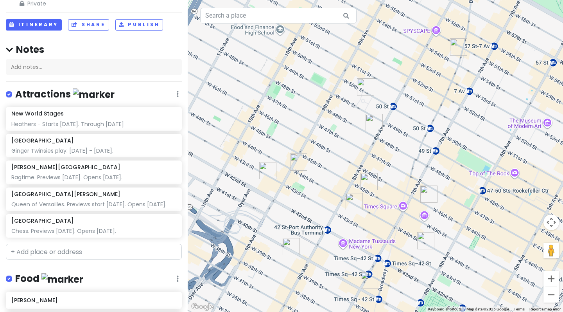
click at [360, 88] on img "New World Stages" at bounding box center [365, 86] width 17 height 17
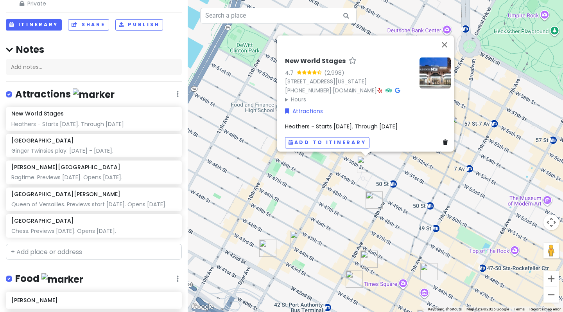
click at [385, 197] on div "New World Stages 4.7 (2,998) [STREET_ADDRESS][US_STATE] [PHONE_NUMBER] · [DOMAI…" at bounding box center [375, 156] width 375 height 312
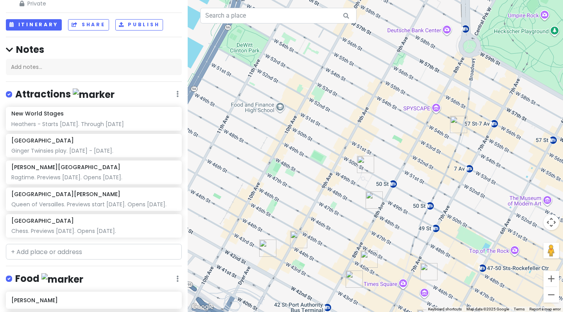
drag, startPoint x: 315, startPoint y: 188, endPoint x: 276, endPoint y: 165, distance: 45.3
click at [276, 165] on div at bounding box center [375, 156] width 375 height 312
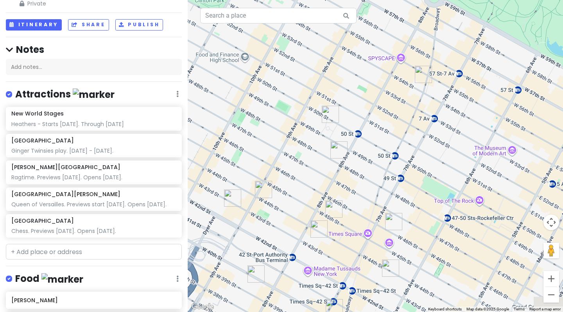
drag, startPoint x: 356, startPoint y: 179, endPoint x: 369, endPoint y: 153, distance: 29.4
click at [369, 153] on div at bounding box center [375, 156] width 375 height 312
